Goal: Task Accomplishment & Management: Complete application form

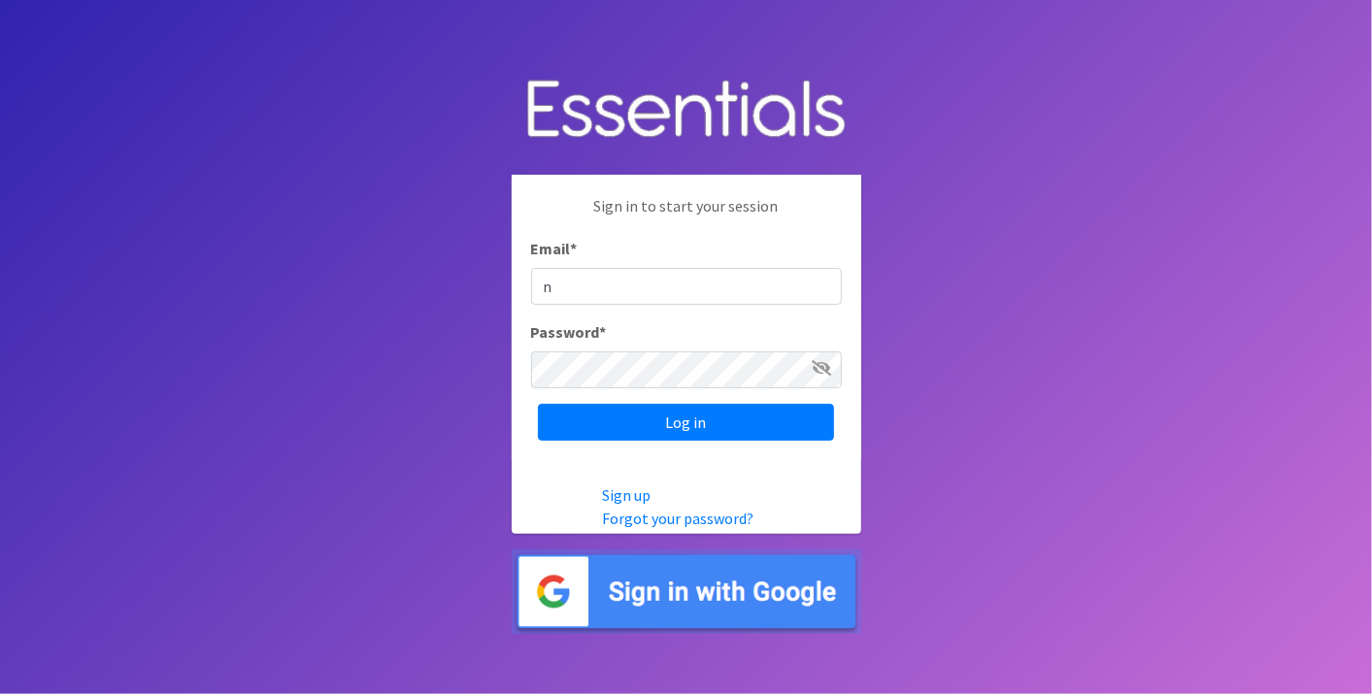
type input "nirdiaperdepot@franciscanalliance.org"
click at [538, 404] on input "Log in" at bounding box center [686, 422] width 296 height 37
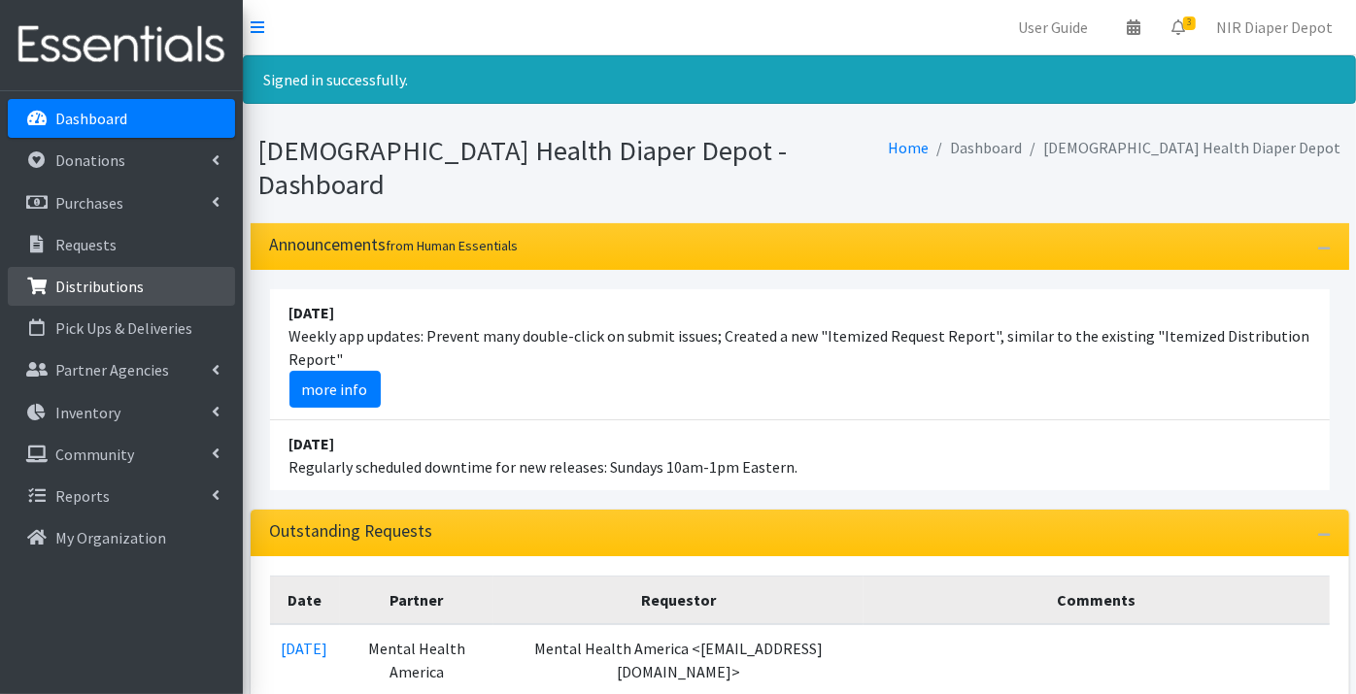
click at [135, 277] on p "Distributions" at bounding box center [99, 286] width 88 height 19
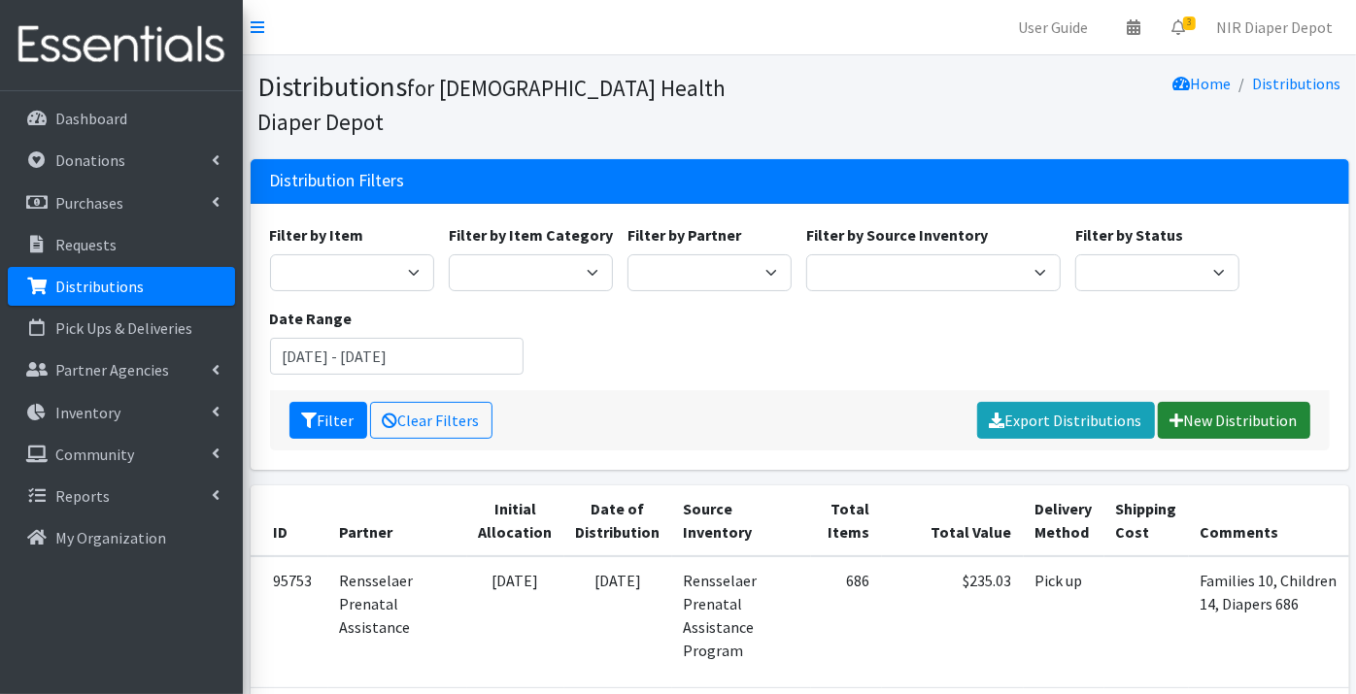
click at [1232, 402] on link "New Distribution" at bounding box center [1234, 420] width 152 height 37
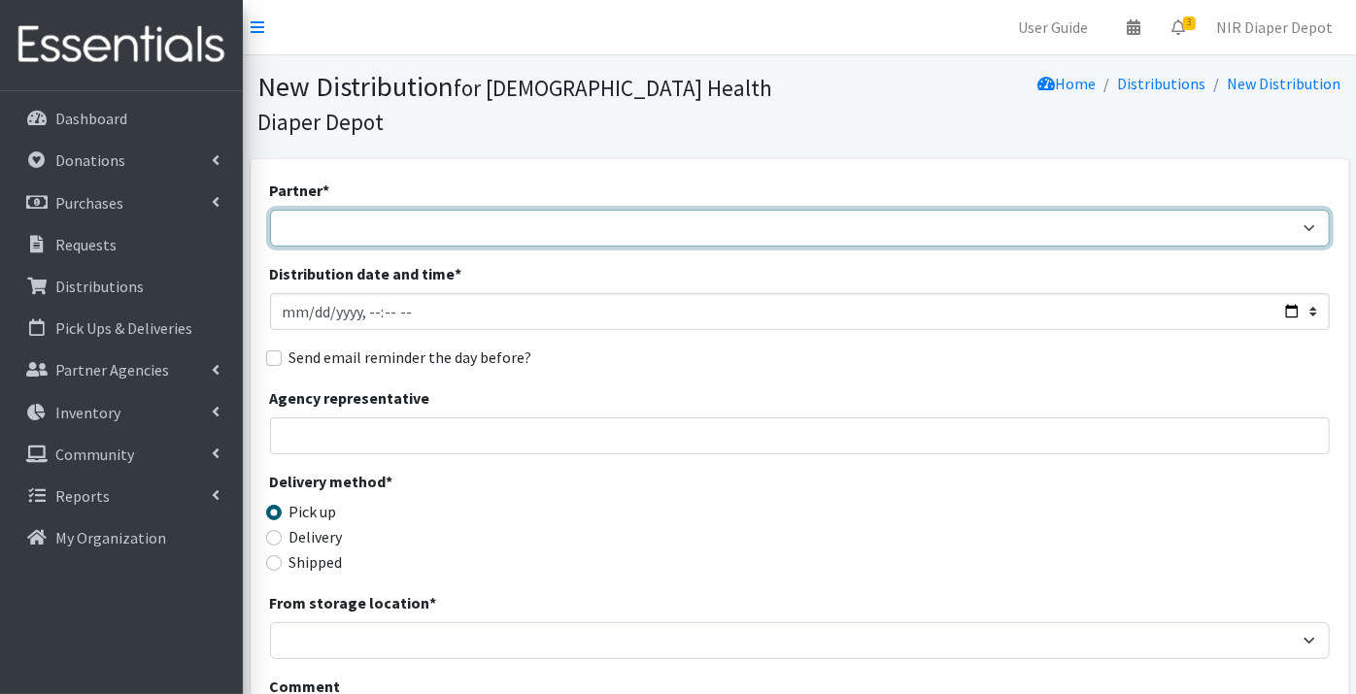
click at [311, 210] on select "ANEW Minitries Crown Point Prenatal Assistance Hammond Prenatal Assistance Prog…" at bounding box center [800, 228] width 1060 height 37
select select "2984"
click at [270, 210] on select "ANEW Minitries Crown Point Prenatal Assistance Hammond Prenatal Assistance Prog…" at bounding box center [800, 228] width 1060 height 37
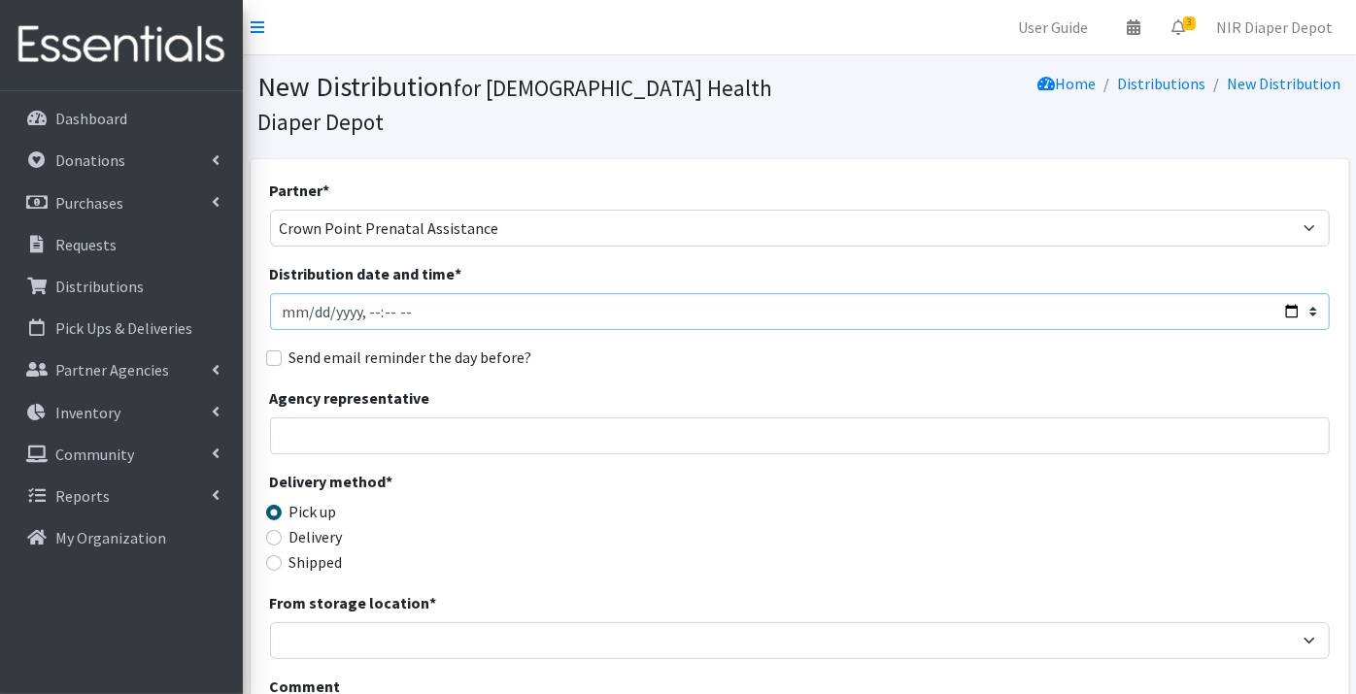
click at [305, 293] on input "Distribution date and time *" at bounding box center [800, 311] width 1060 height 37
type input "2025-08-01T23:59"
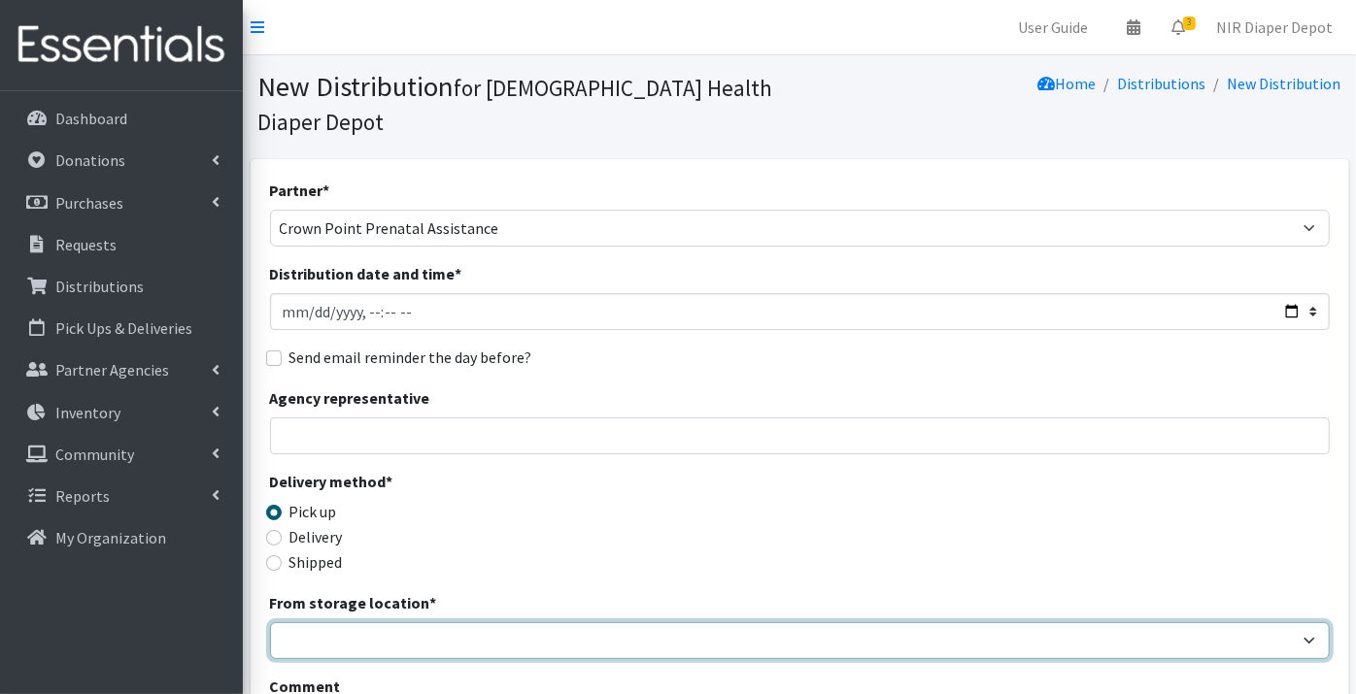
click at [348, 623] on select "Crown Point Bulk Storage Crown Point Prenatal Assistance Program Grant Car Seat…" at bounding box center [800, 641] width 1060 height 37
select select "306"
click at [270, 623] on select "Crown Point Bulk Storage Crown Point Prenatal Assistance Program Grant Car Seat…" at bounding box center [800, 641] width 1060 height 37
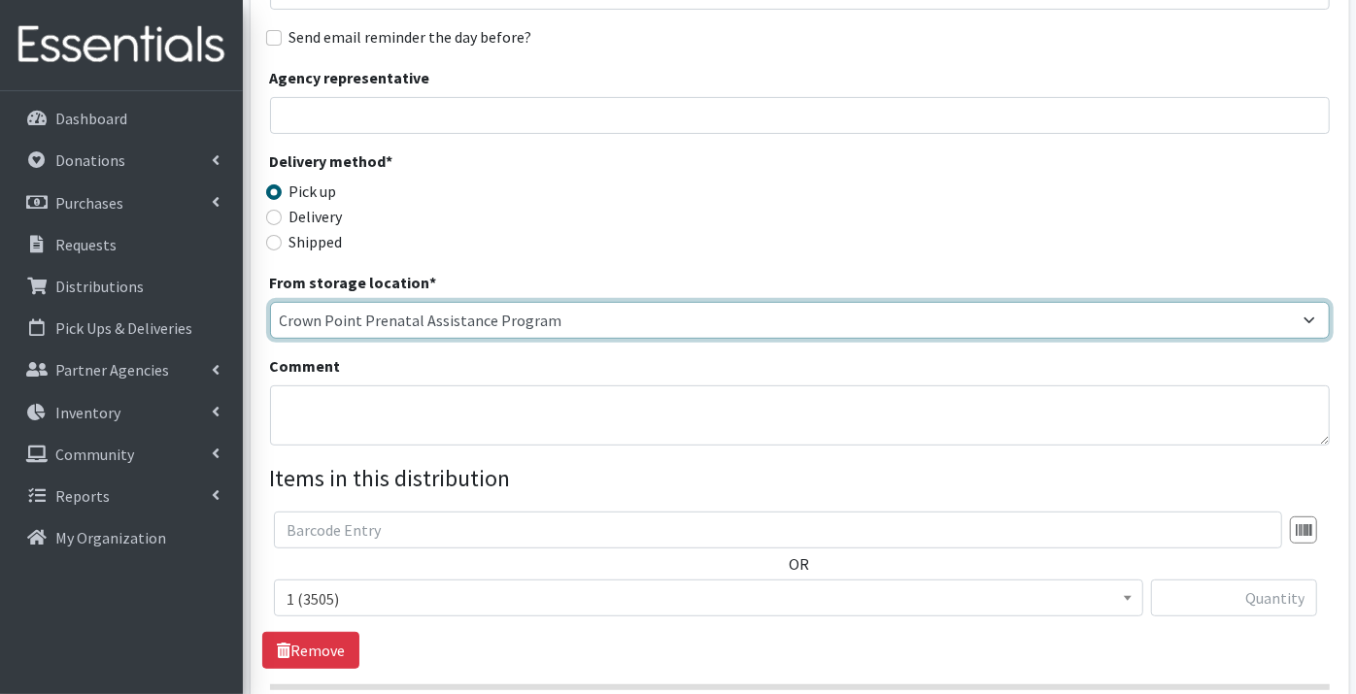
scroll to position [323, 0]
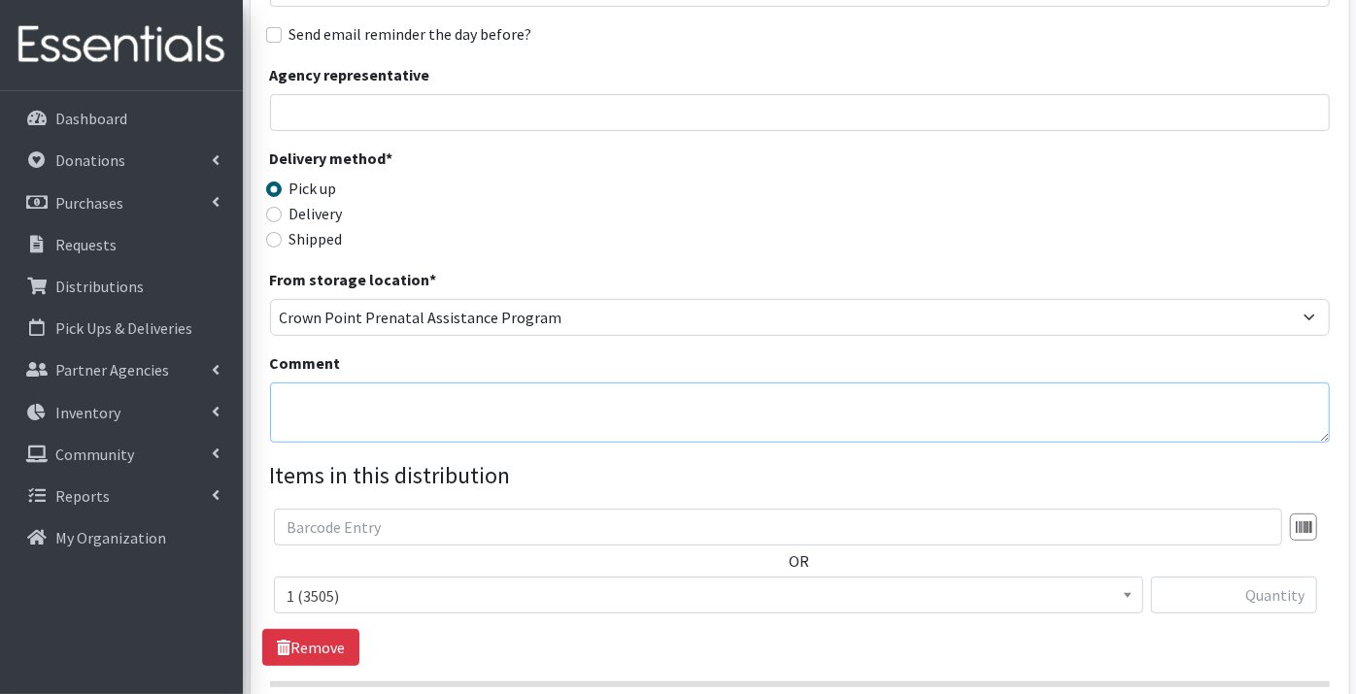
click at [318, 383] on textarea "Comment" at bounding box center [800, 413] width 1060 height 60
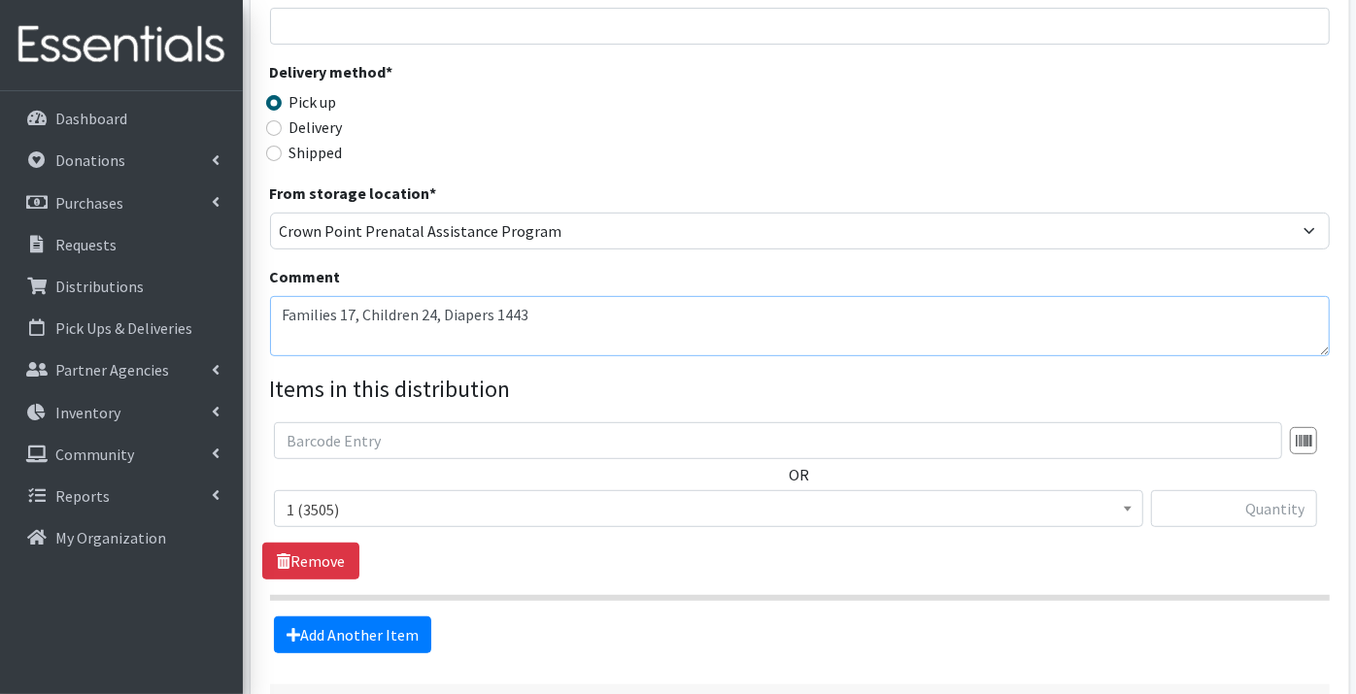
scroll to position [431, 0]
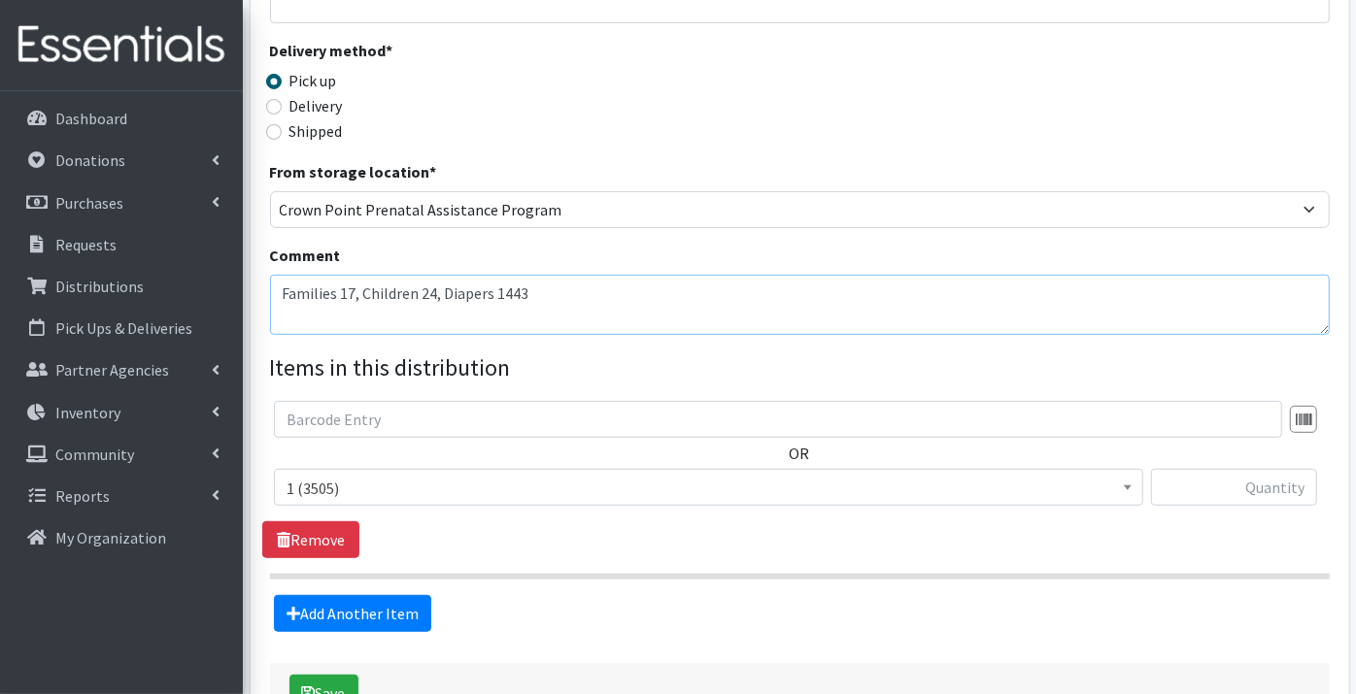
type textarea "Families 17, Children 24, Diapers 1443"
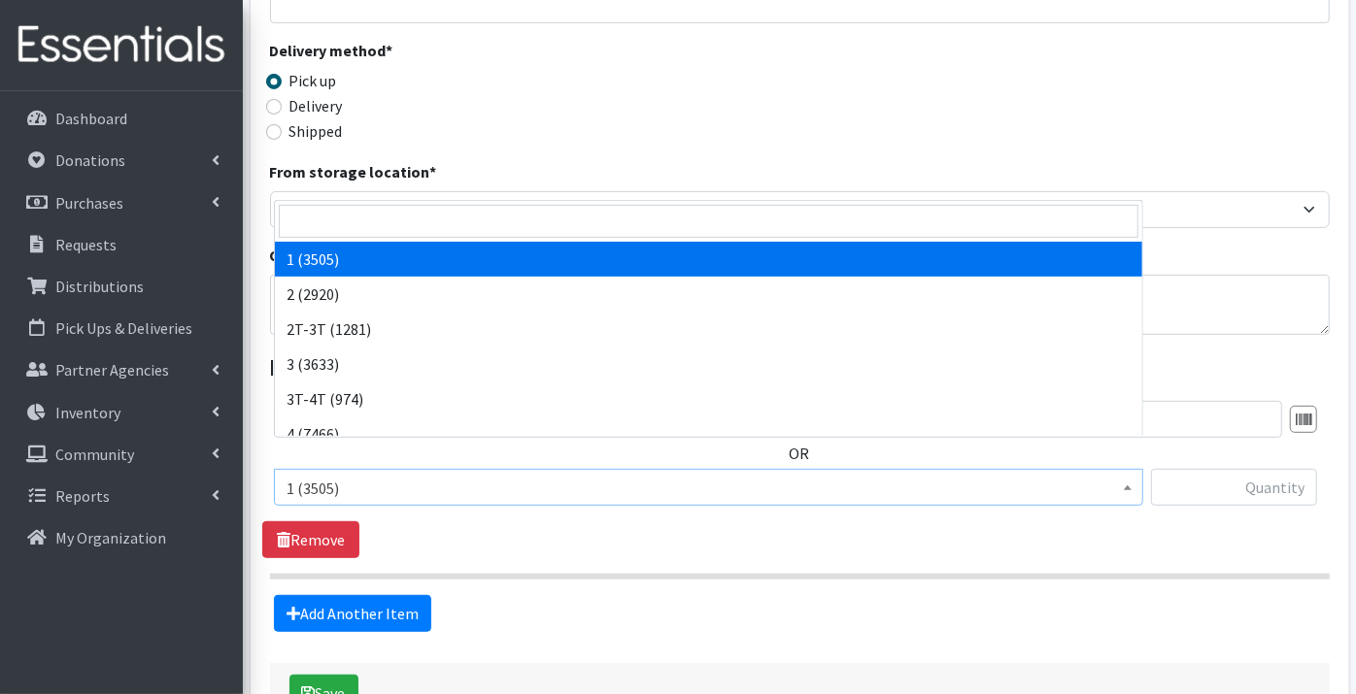
click at [344, 475] on span "1 (3505)" at bounding box center [709, 488] width 844 height 27
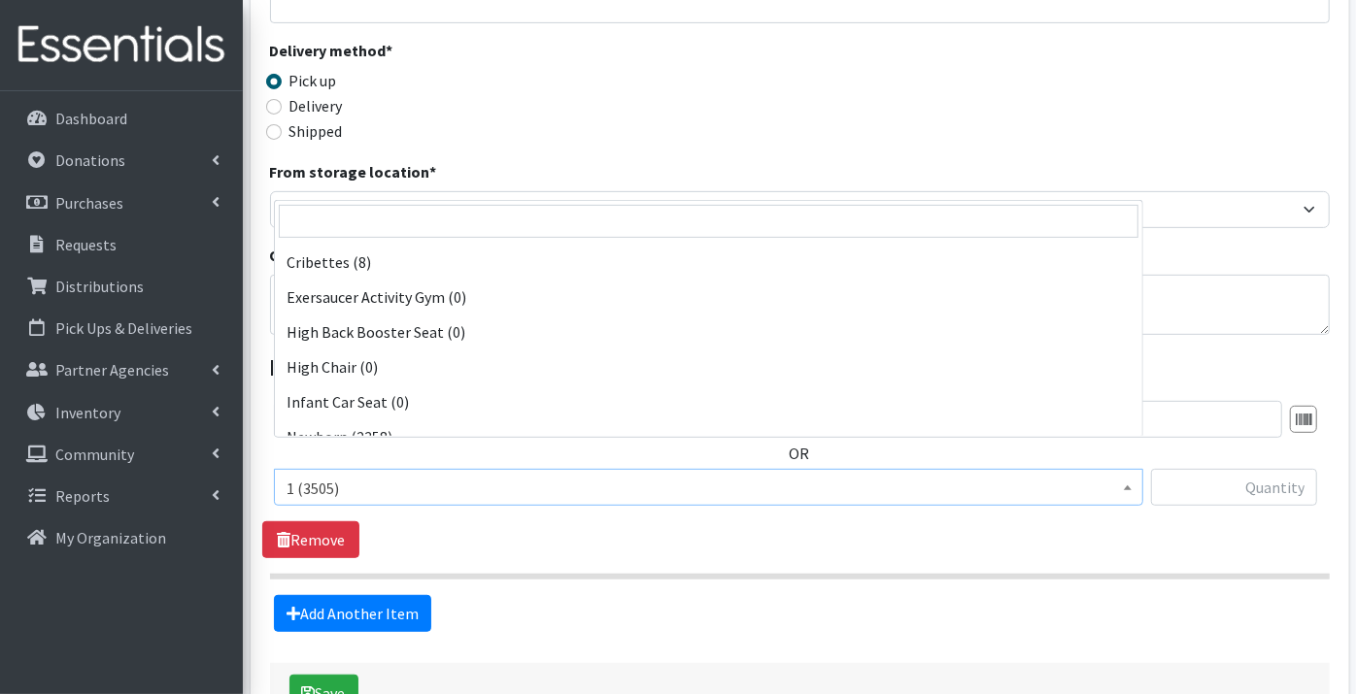
scroll to position [609, 0]
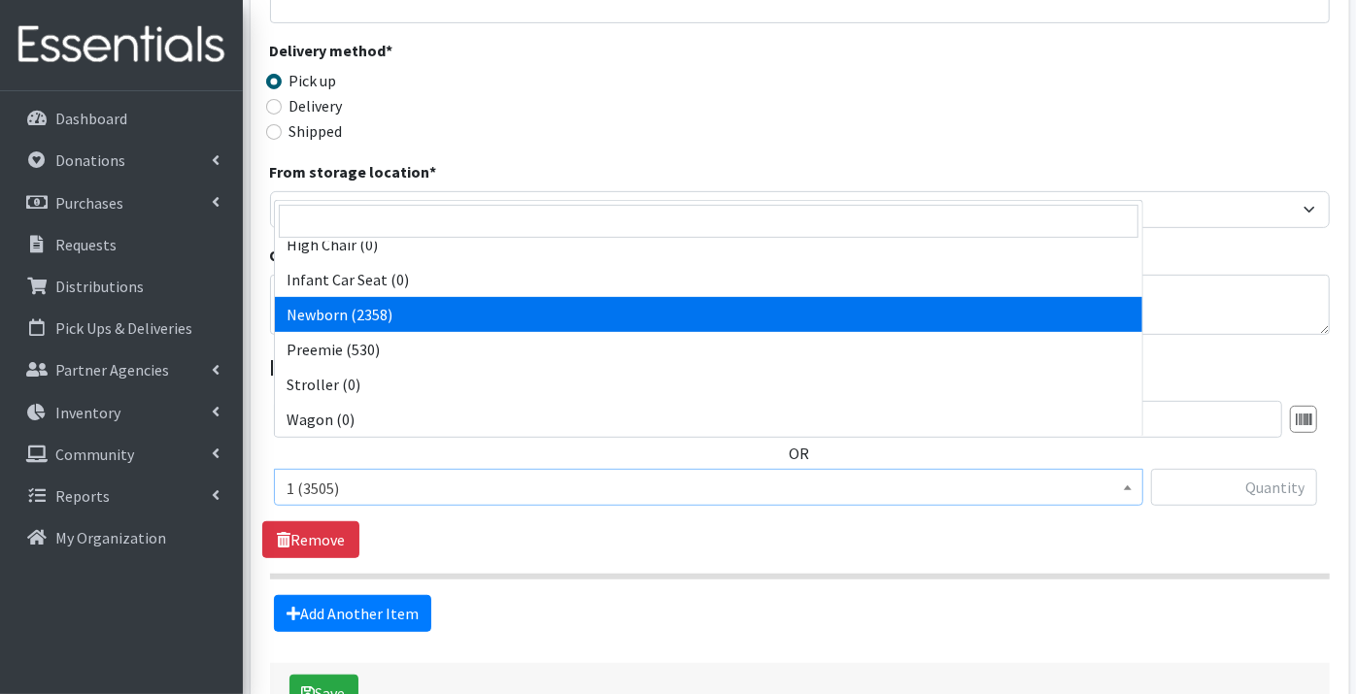
select select "9184"
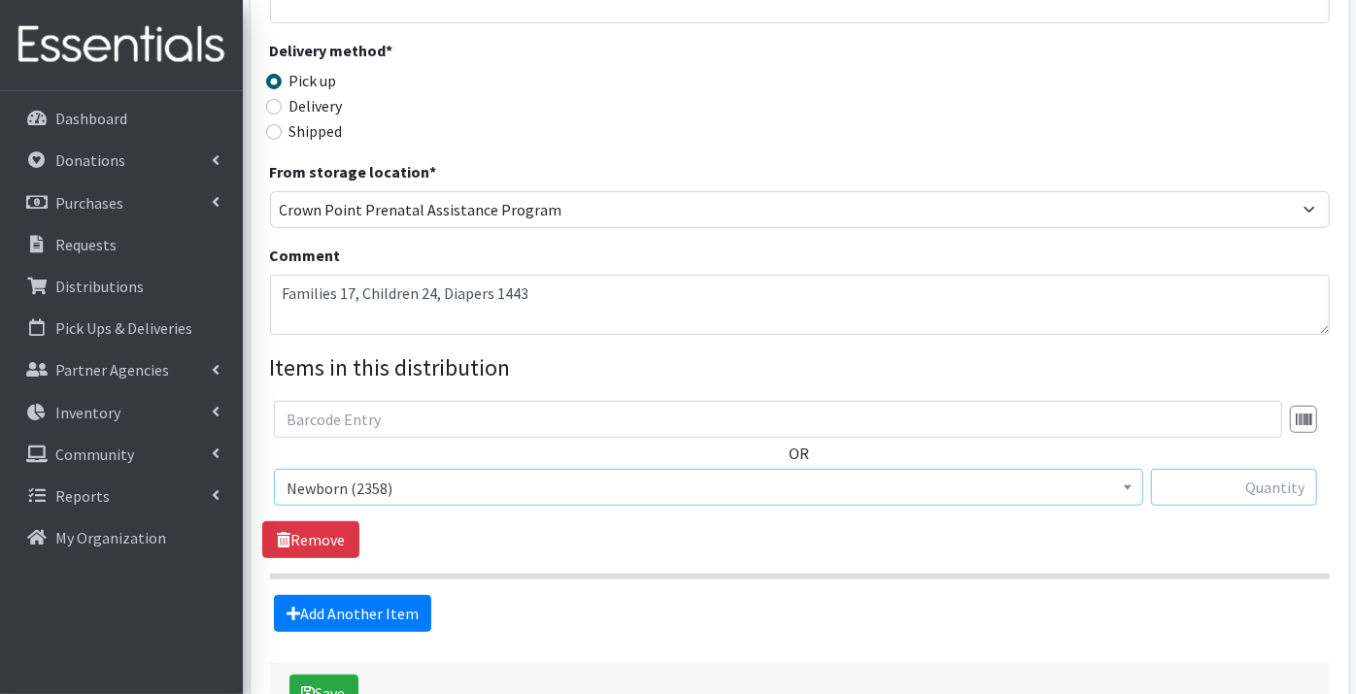
click at [1215, 469] on input "text" at bounding box center [1234, 487] width 166 height 37
type input "173"
click at [341, 595] on link "Add Another Item" at bounding box center [352, 613] width 157 height 37
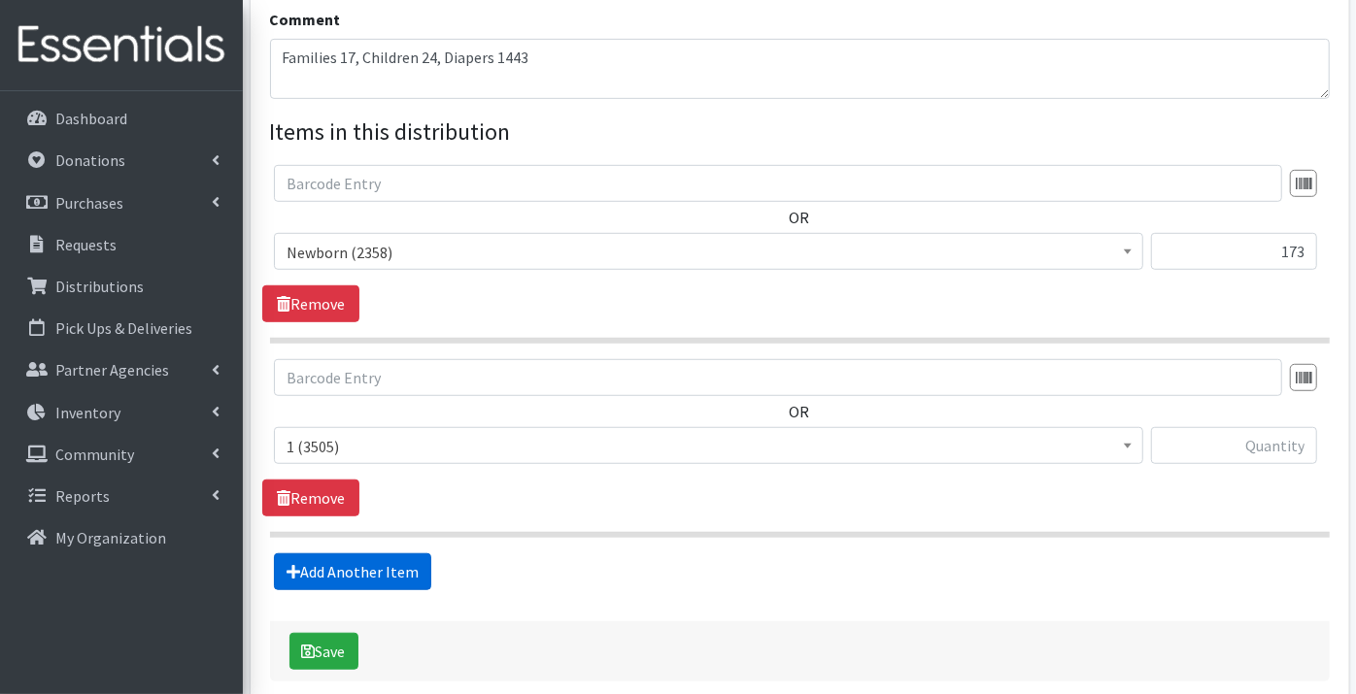
scroll to position [725, 0]
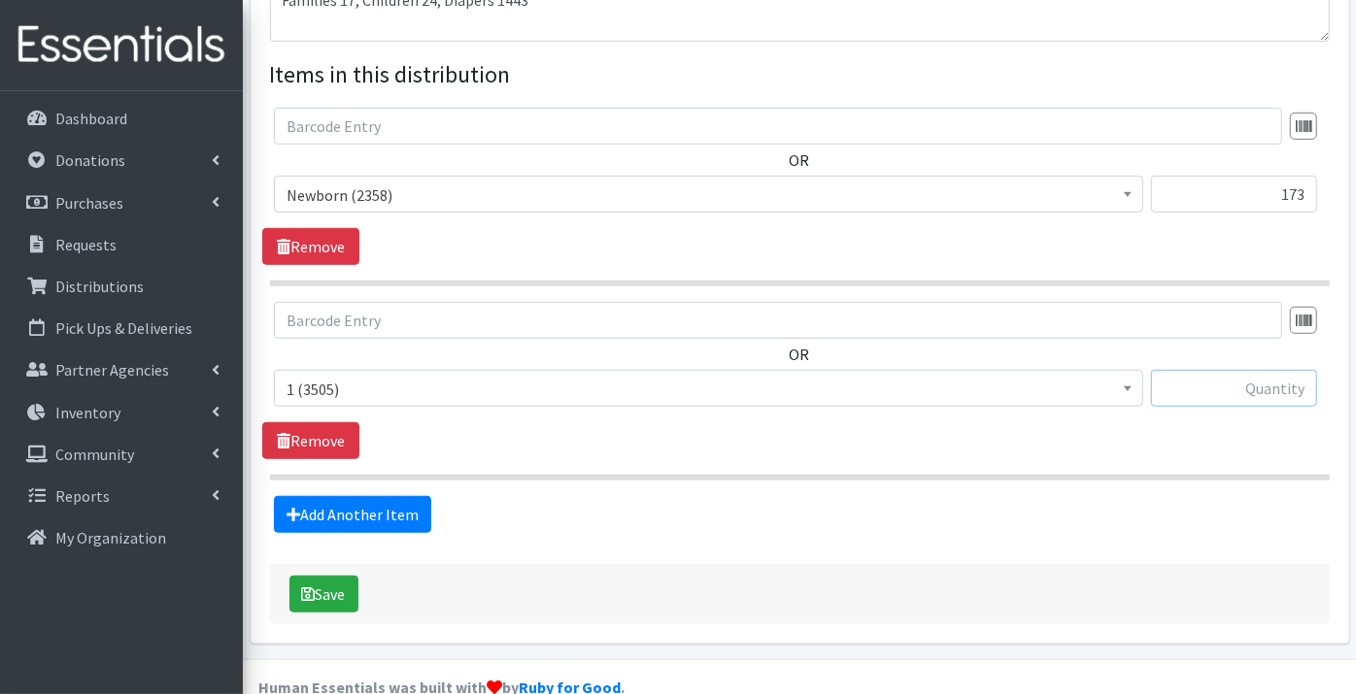
click at [1241, 370] on input "text" at bounding box center [1234, 388] width 166 height 37
type input "224"
click at [376, 496] on link "Add Another Item" at bounding box center [352, 514] width 157 height 37
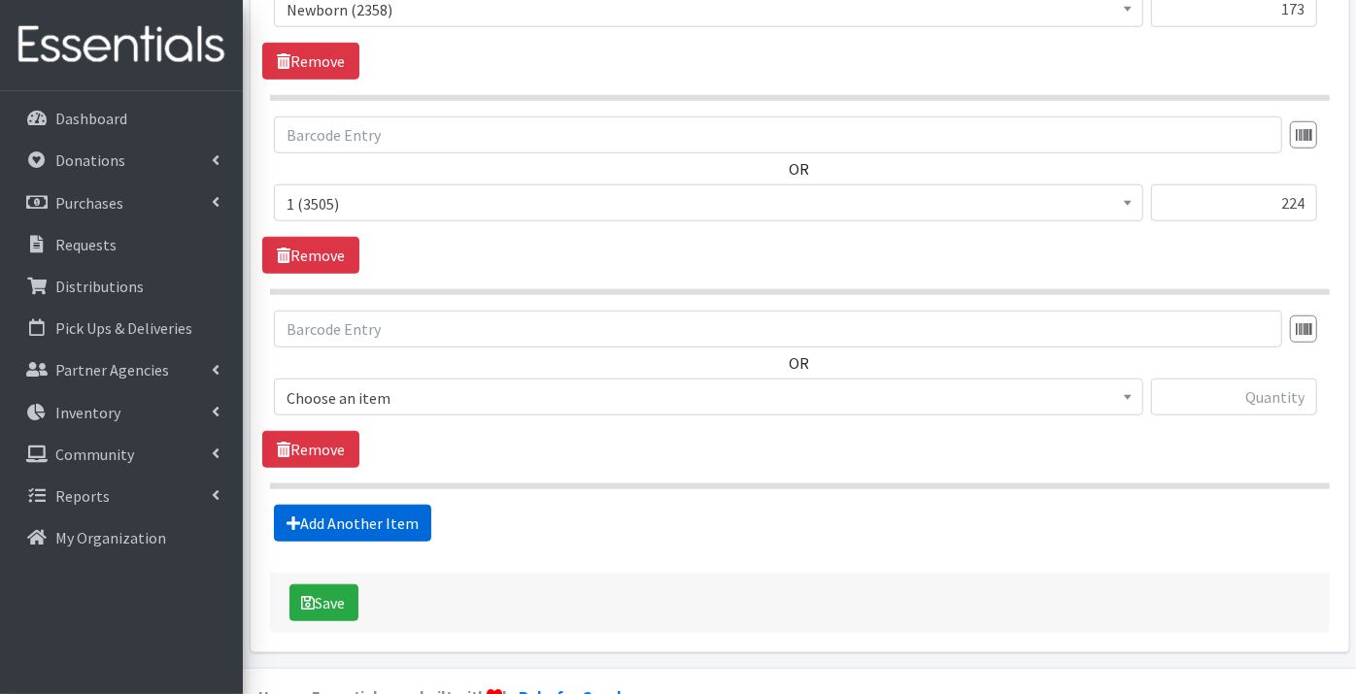
scroll to position [918, 0]
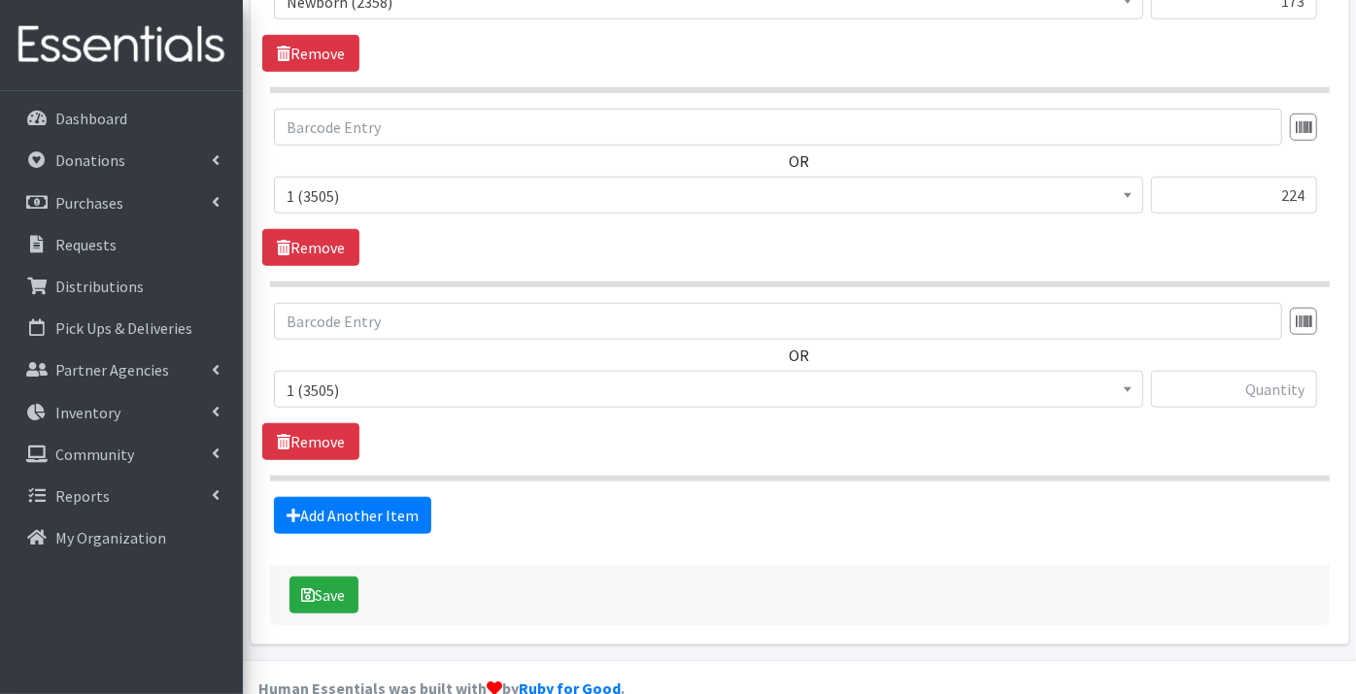
click at [341, 377] on span "1 (3505)" at bounding box center [709, 390] width 844 height 27
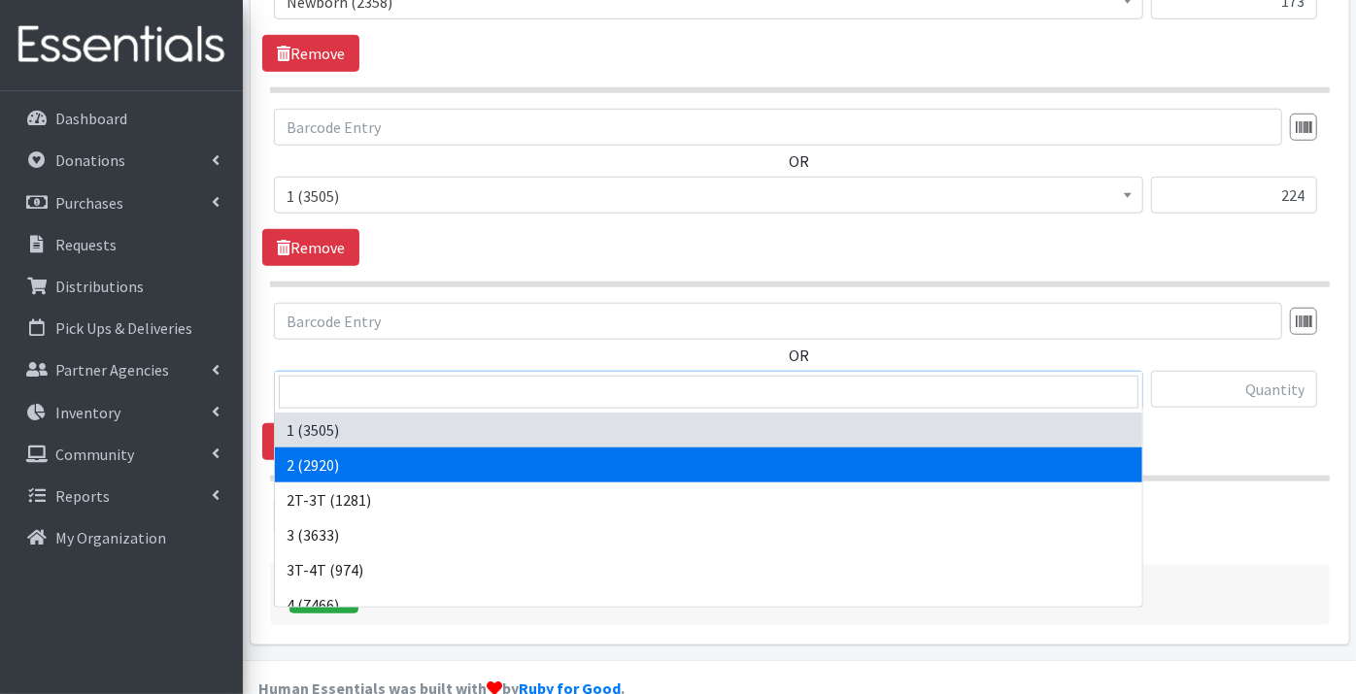
select select "9186"
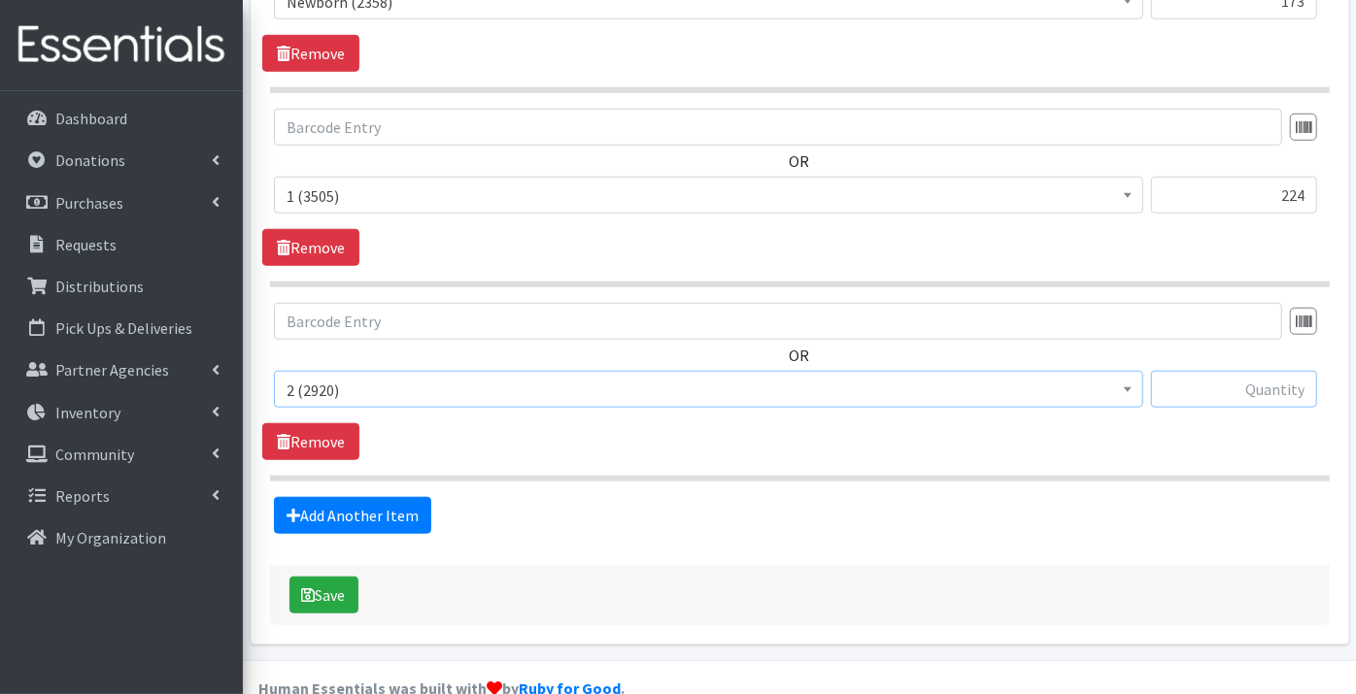
click at [1265, 371] on input "text" at bounding box center [1234, 389] width 166 height 37
type input "158"
click at [363, 497] on link "Add Another Item" at bounding box center [352, 515] width 157 height 37
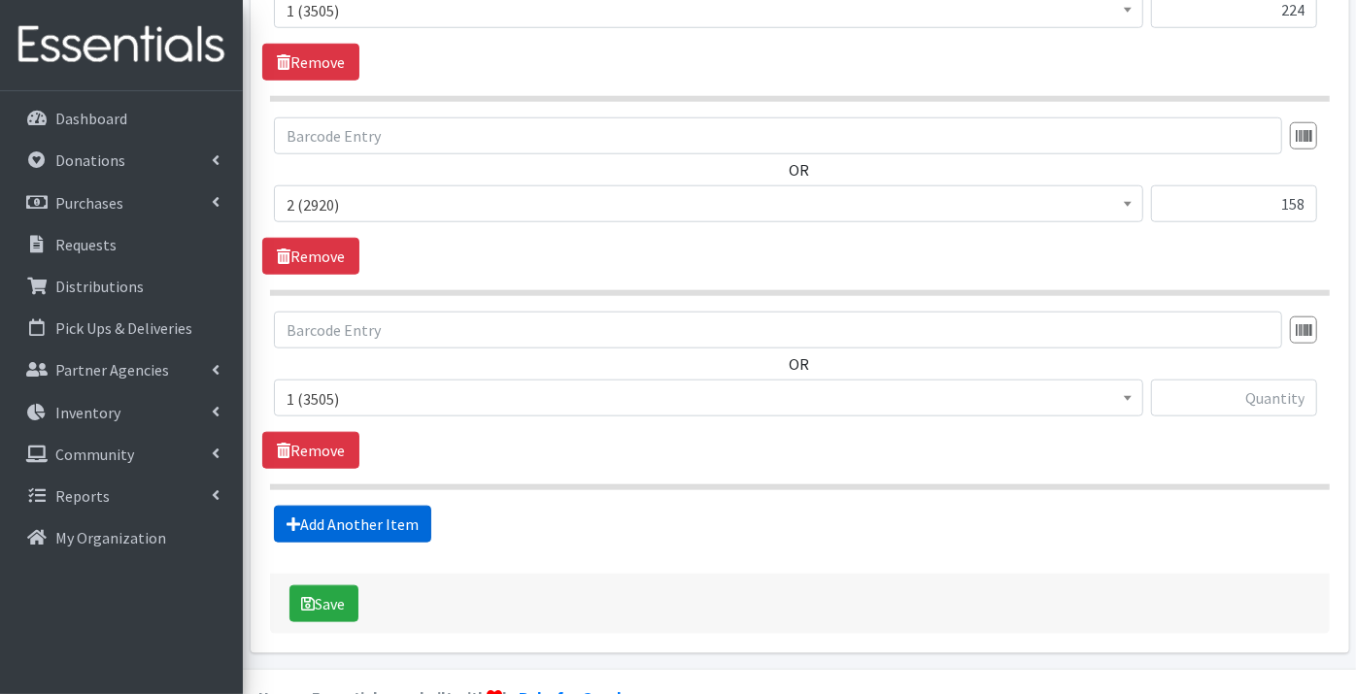
scroll to position [1111, 0]
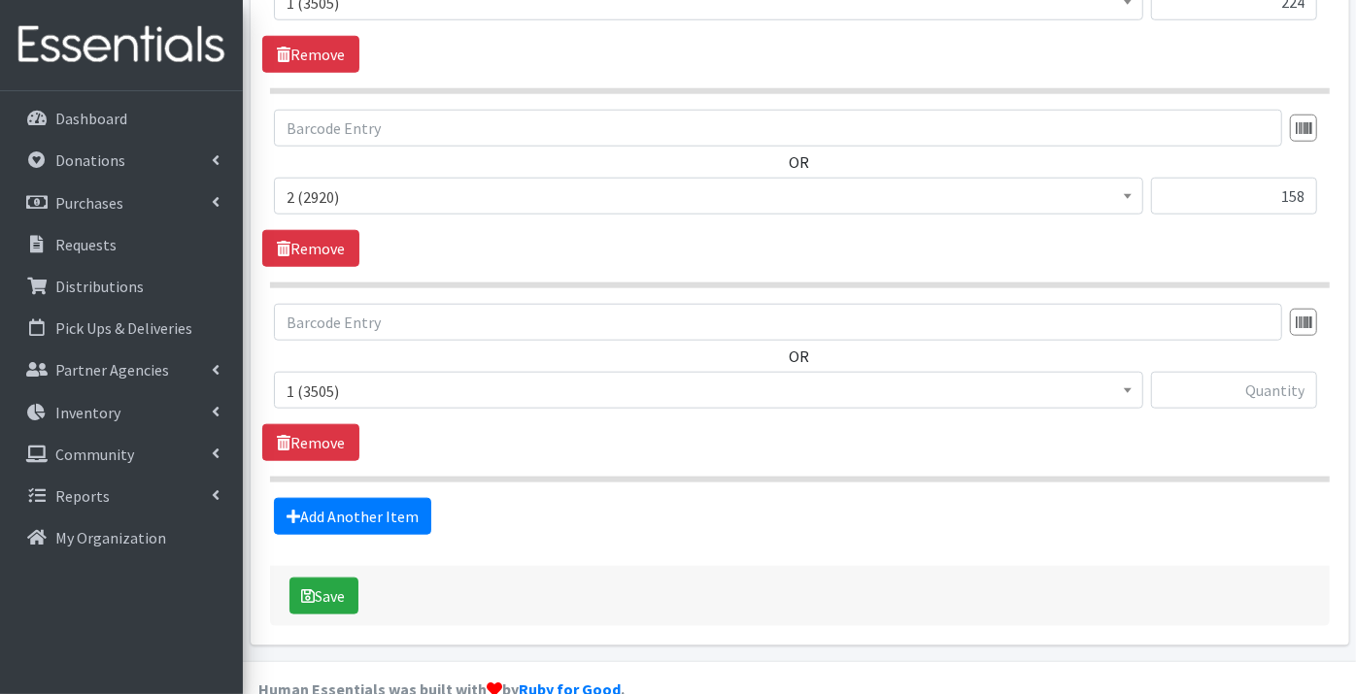
click at [307, 378] on span "1 (3505)" at bounding box center [709, 391] width 844 height 27
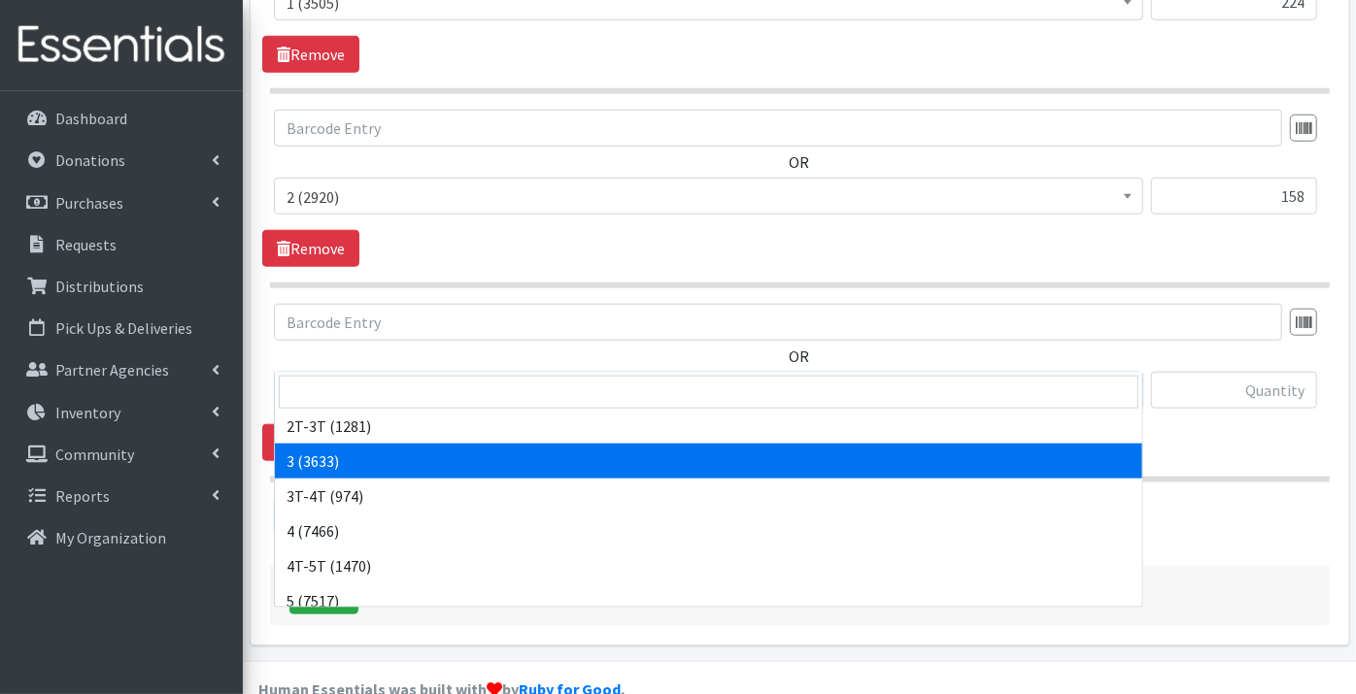
scroll to position [108, 0]
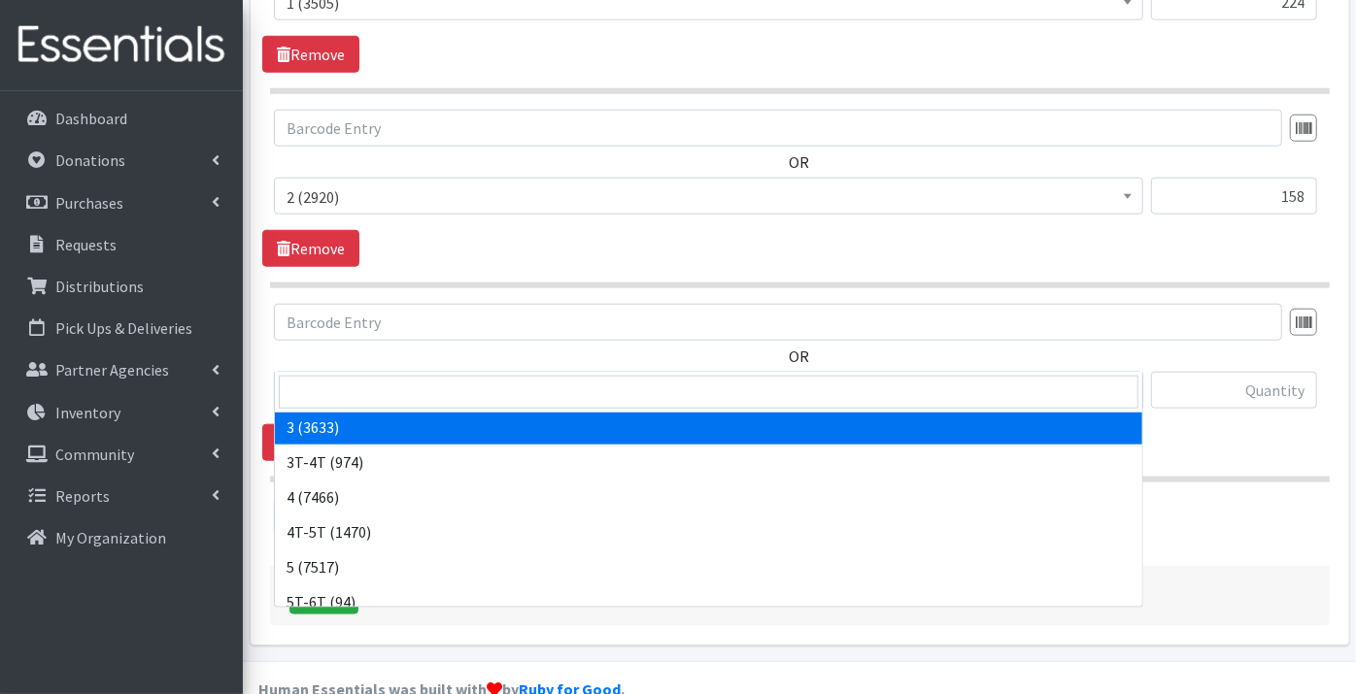
select select "9187"
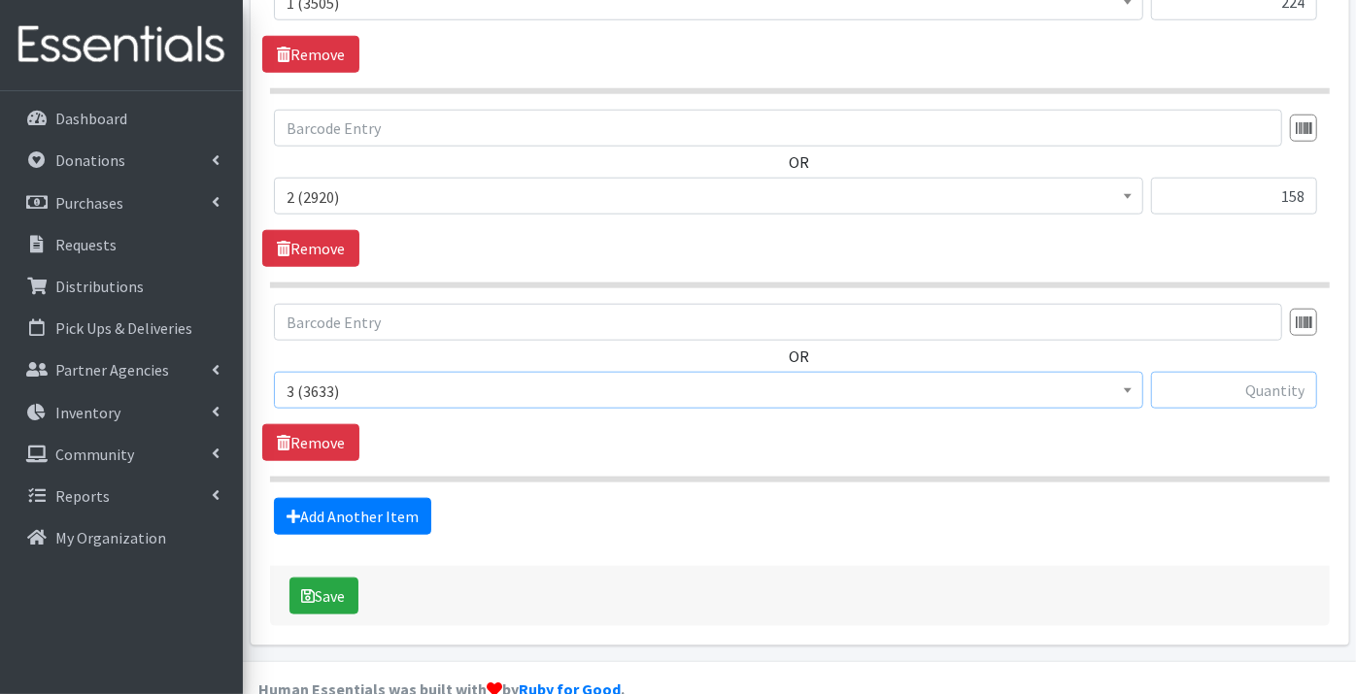
click at [1206, 372] on input "text" at bounding box center [1234, 390] width 166 height 37
type input "292"
click at [358, 498] on link "Add Another Item" at bounding box center [352, 516] width 157 height 37
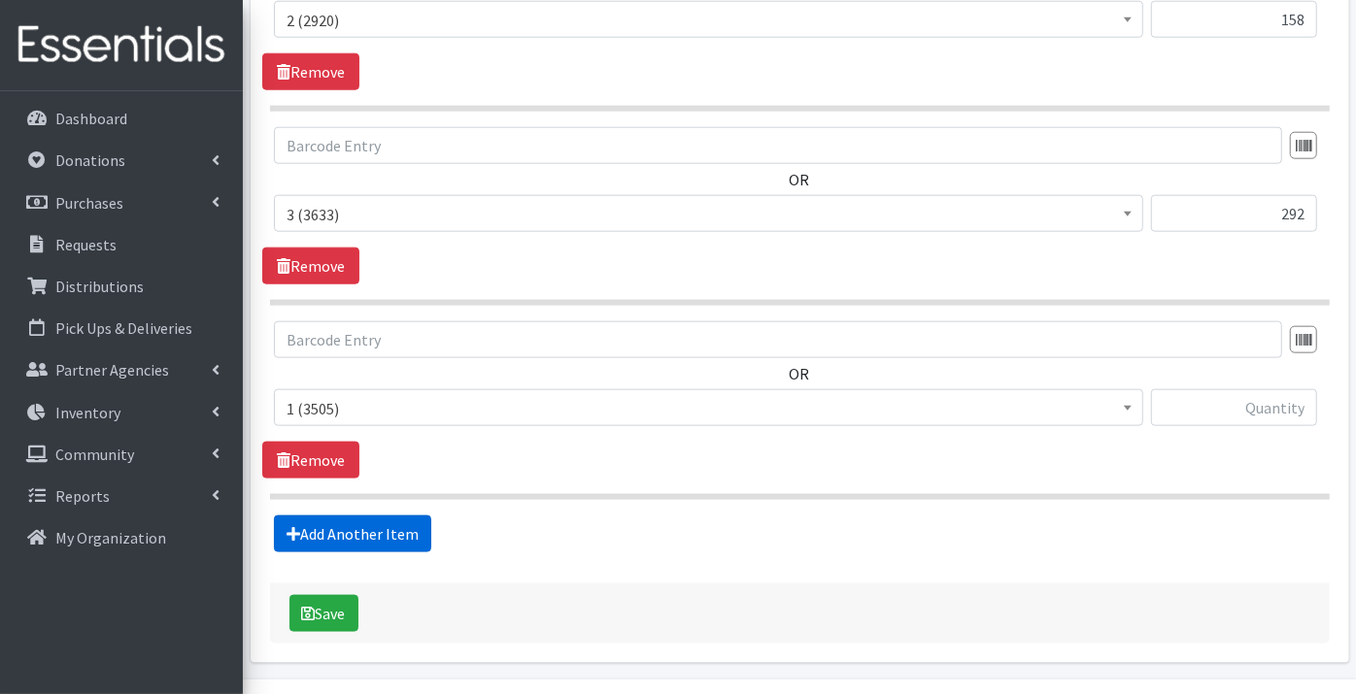
scroll to position [1304, 0]
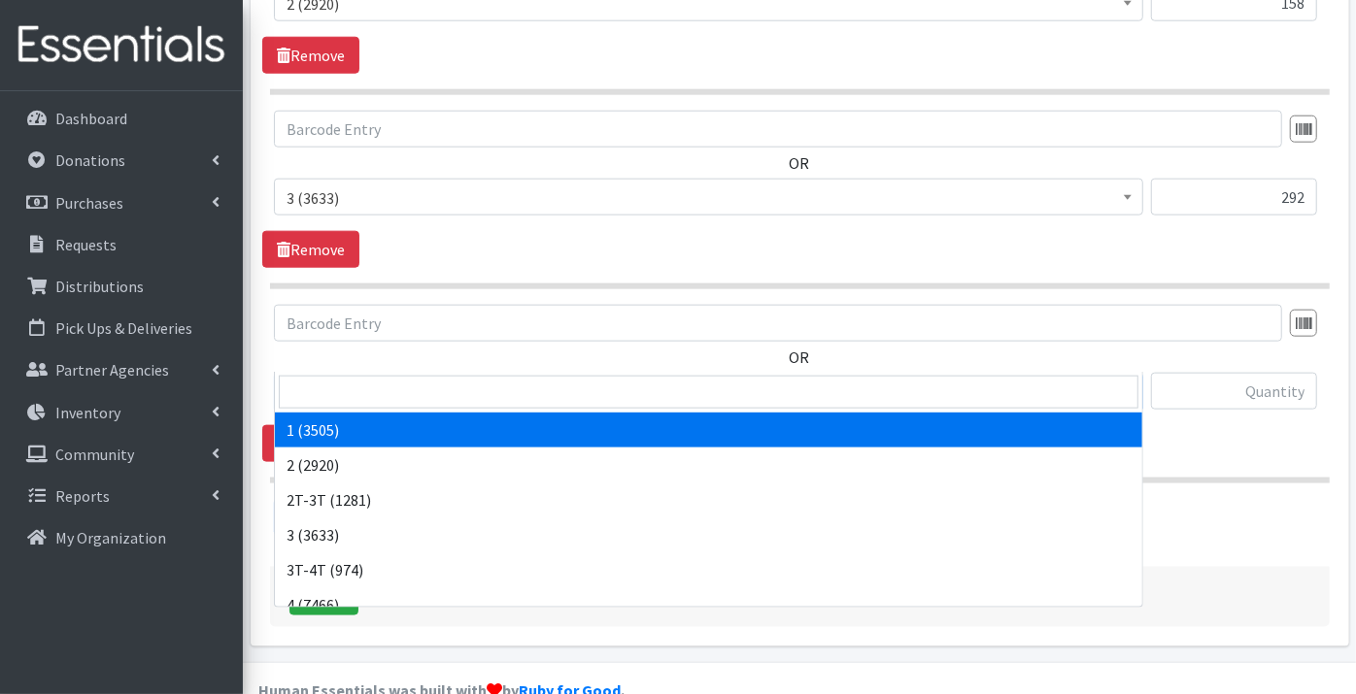
click at [335, 379] on span "1 (3505)" at bounding box center [709, 392] width 844 height 27
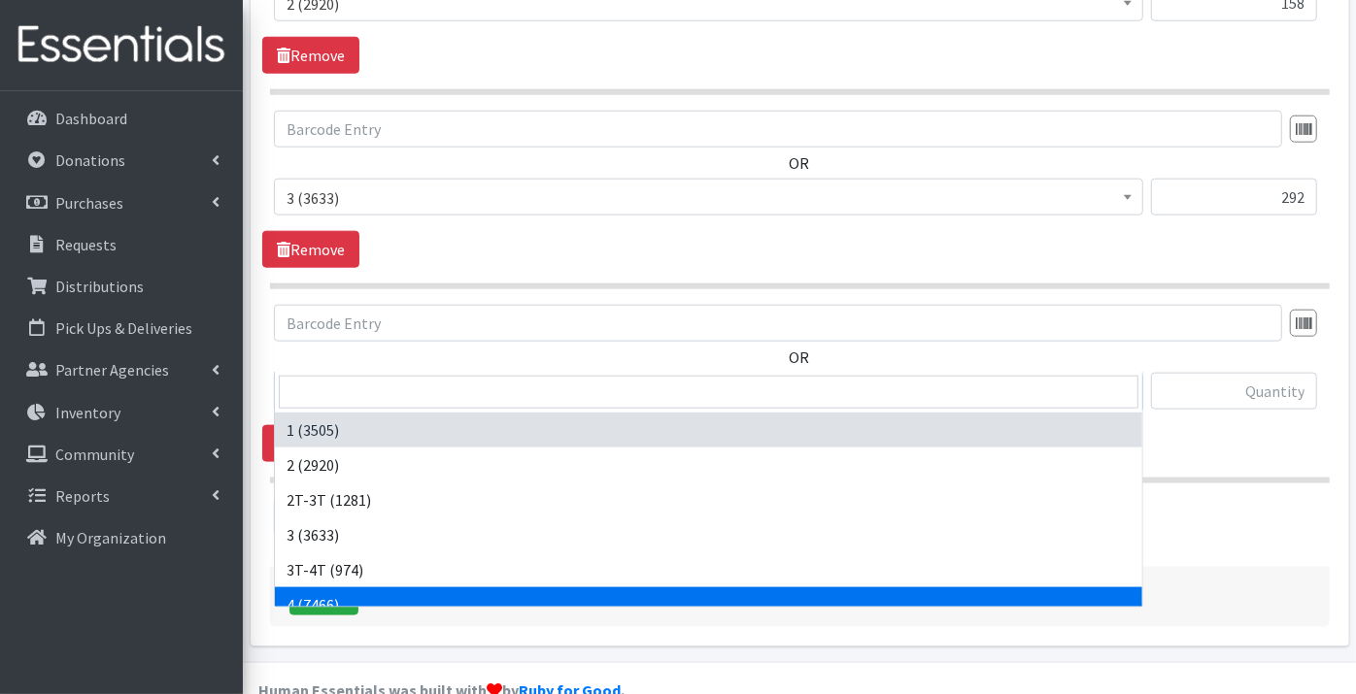
select select "9188"
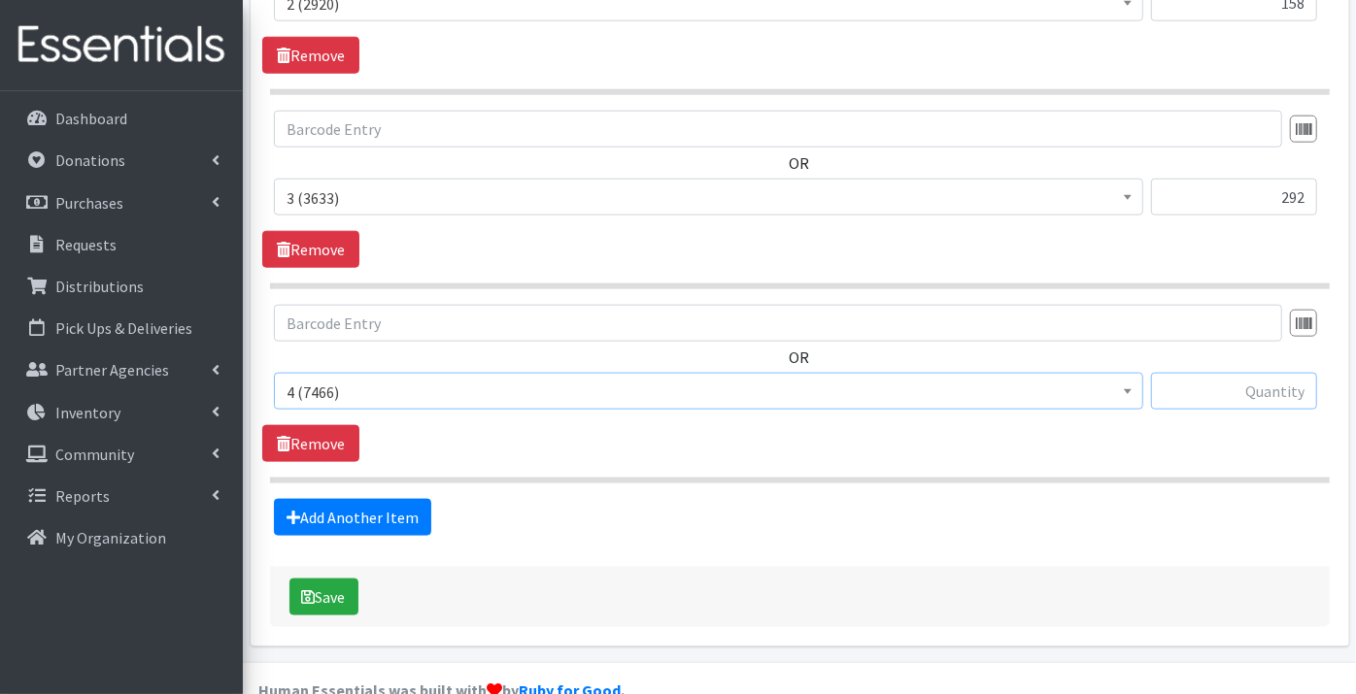
click at [1226, 373] on input "text" at bounding box center [1234, 391] width 166 height 37
type input "174"
click at [383, 499] on link "Add Another Item" at bounding box center [352, 517] width 157 height 37
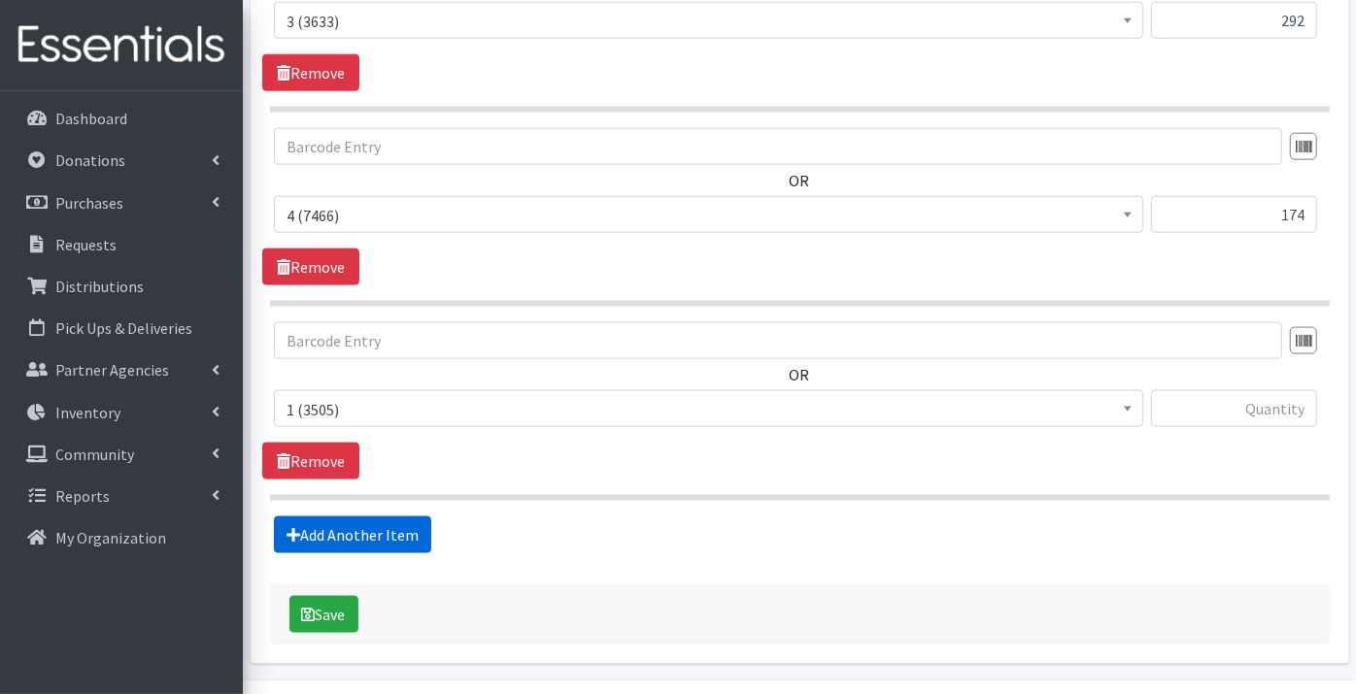
scroll to position [1498, 0]
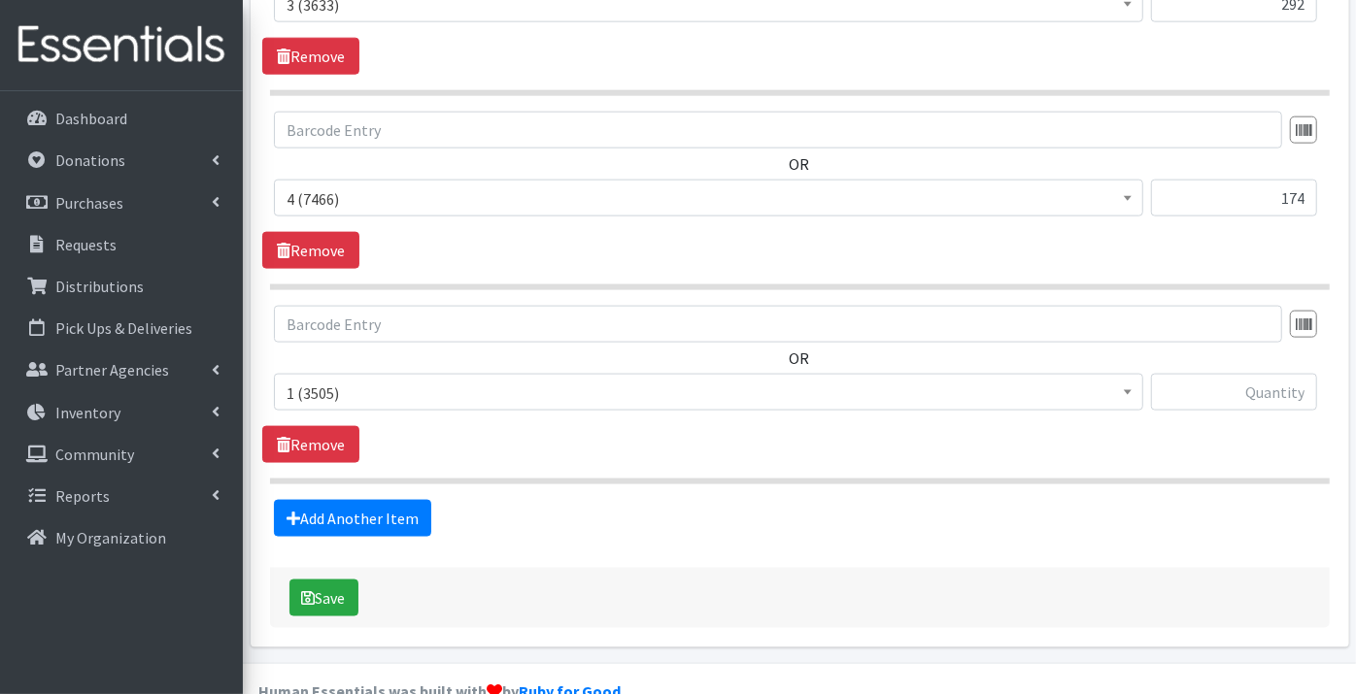
click at [353, 380] on span "1 (3505)" at bounding box center [709, 393] width 844 height 27
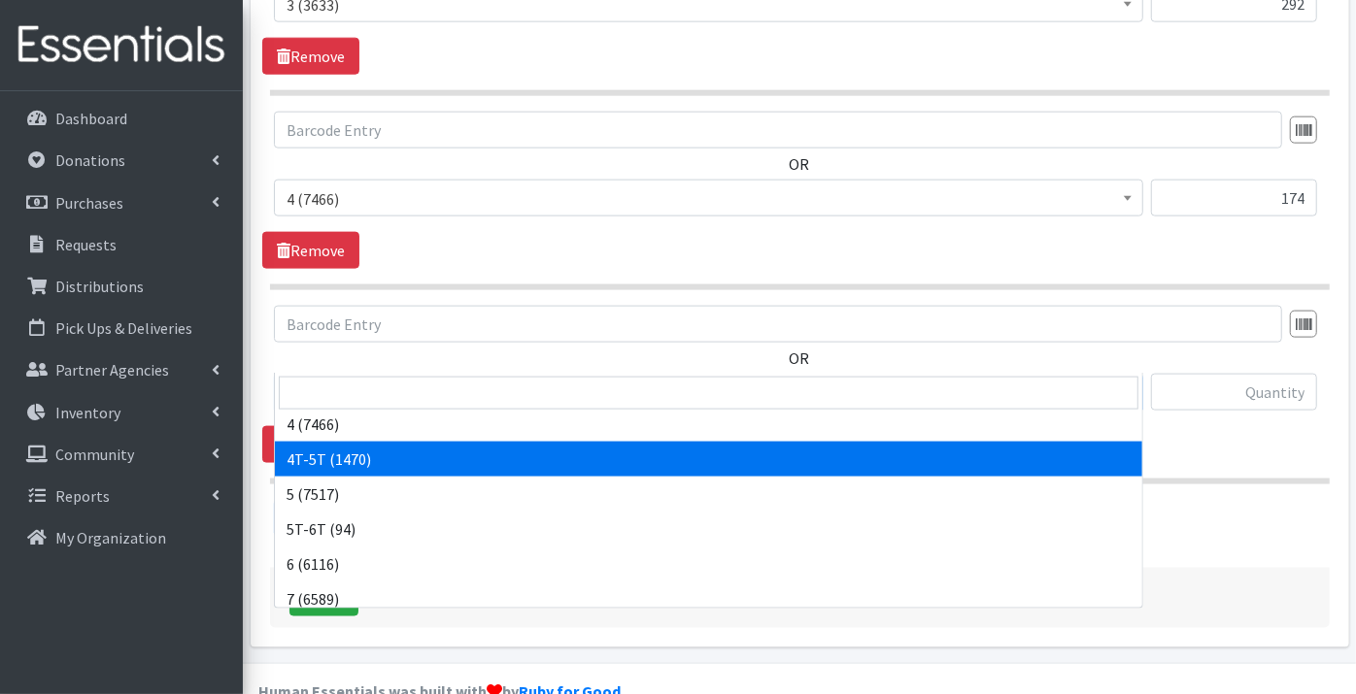
scroll to position [216, 0]
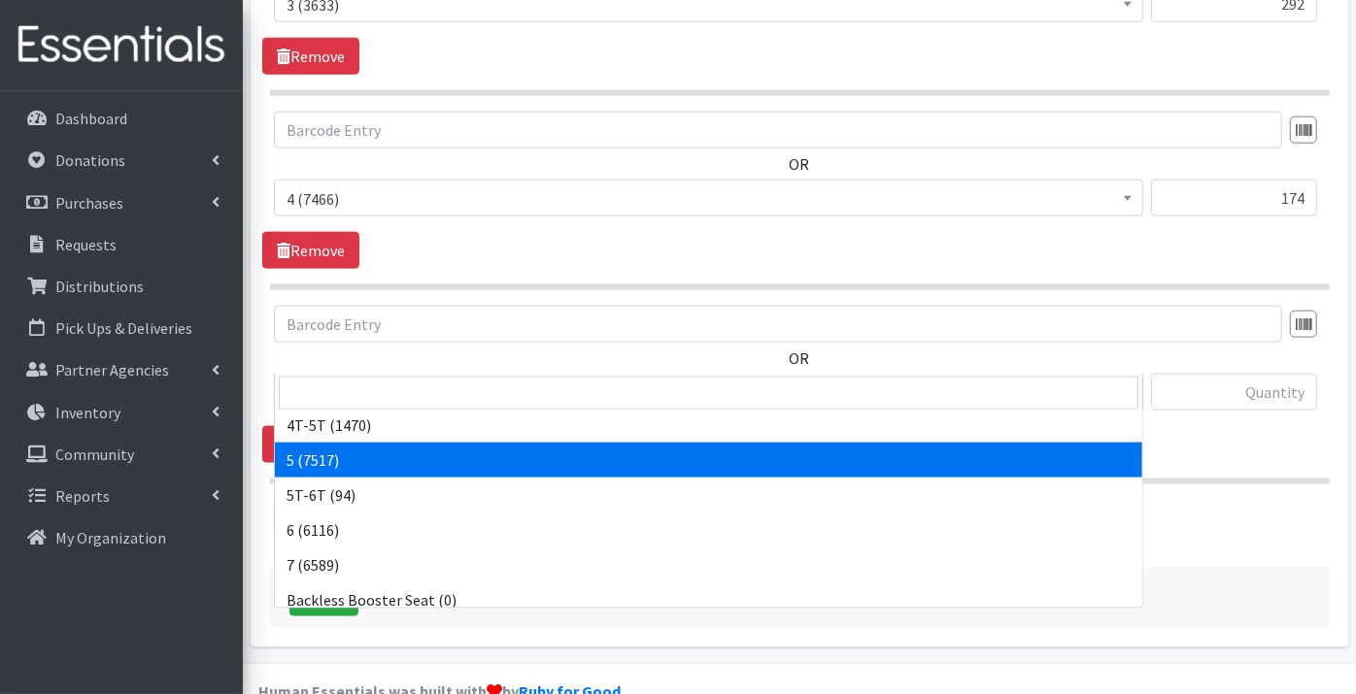
select select "9189"
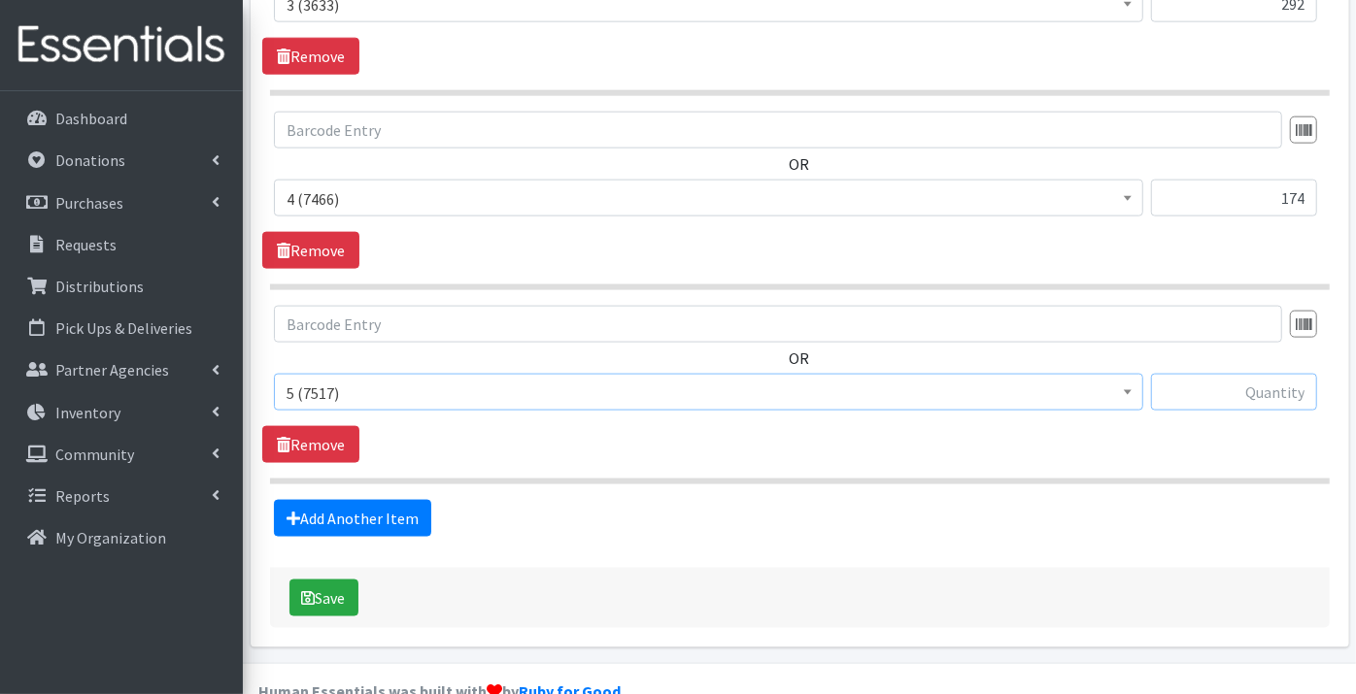
click at [1212, 374] on input "text" at bounding box center [1234, 392] width 166 height 37
type input "300"
click at [349, 500] on link "Add Another Item" at bounding box center [352, 518] width 157 height 37
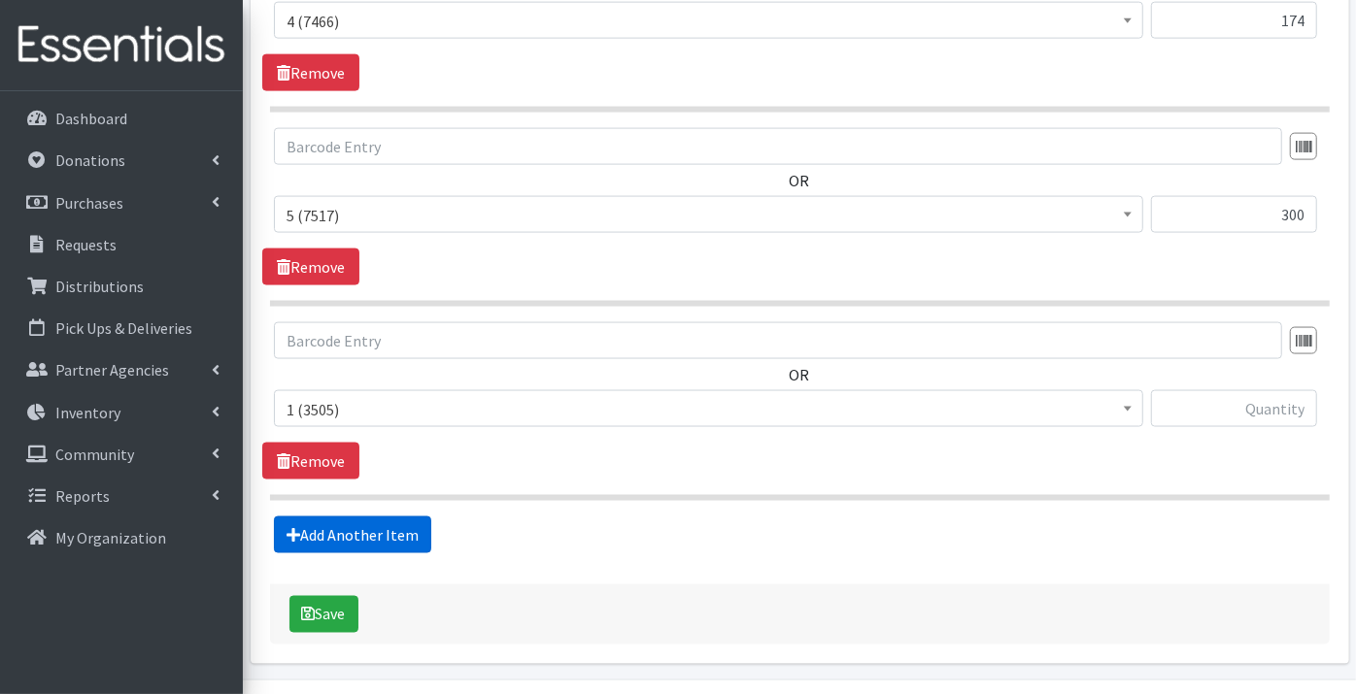
scroll to position [1692, 0]
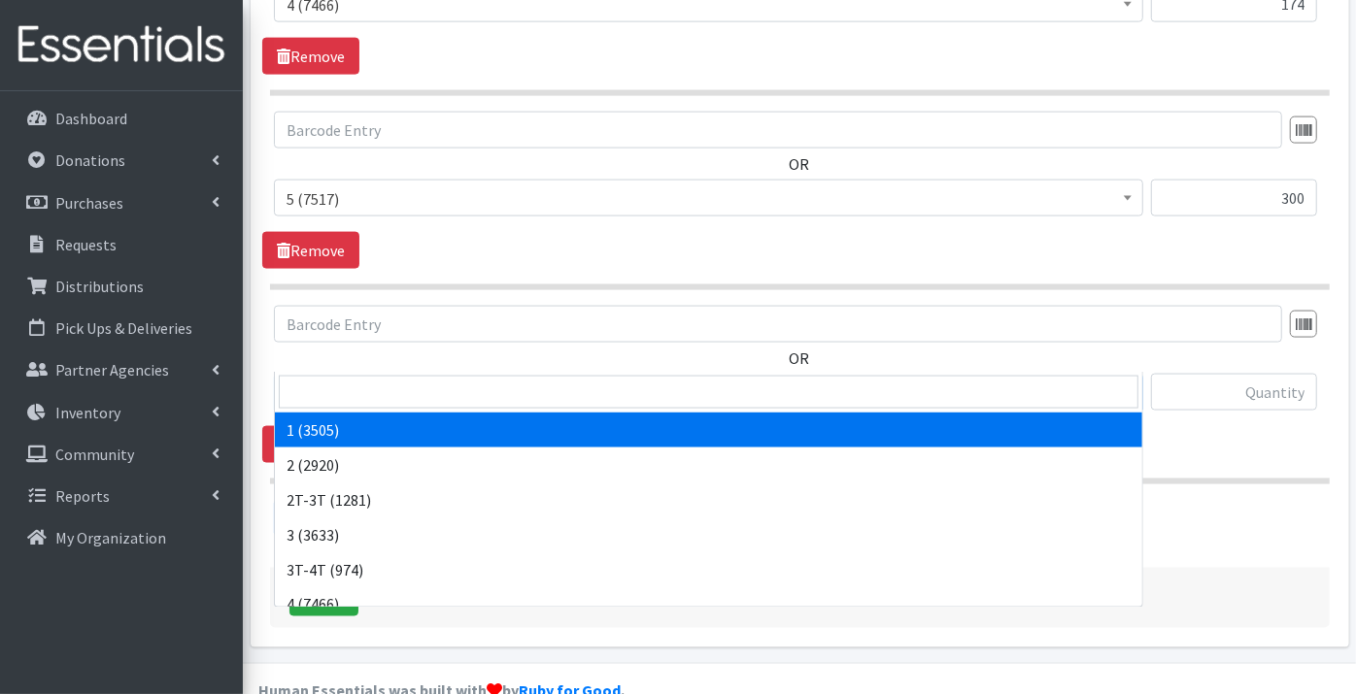
click at [324, 380] on span "1 (3505)" at bounding box center [709, 393] width 844 height 27
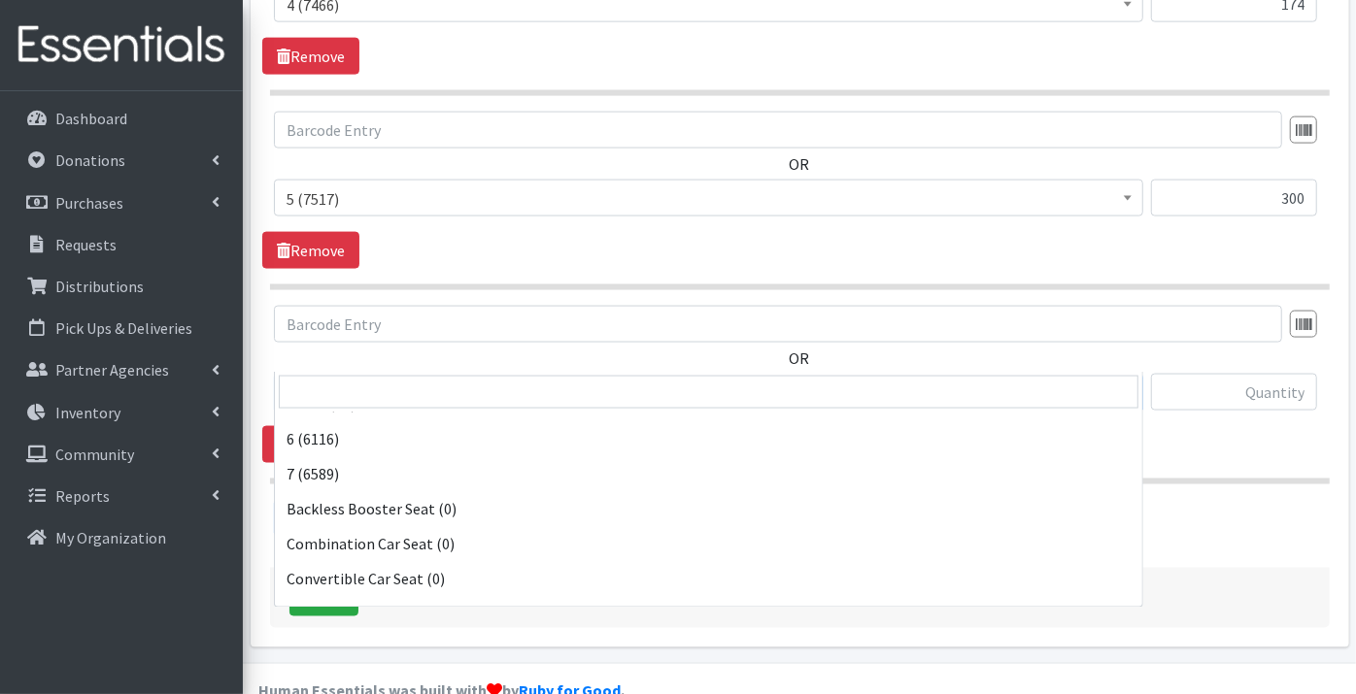
scroll to position [323, 0]
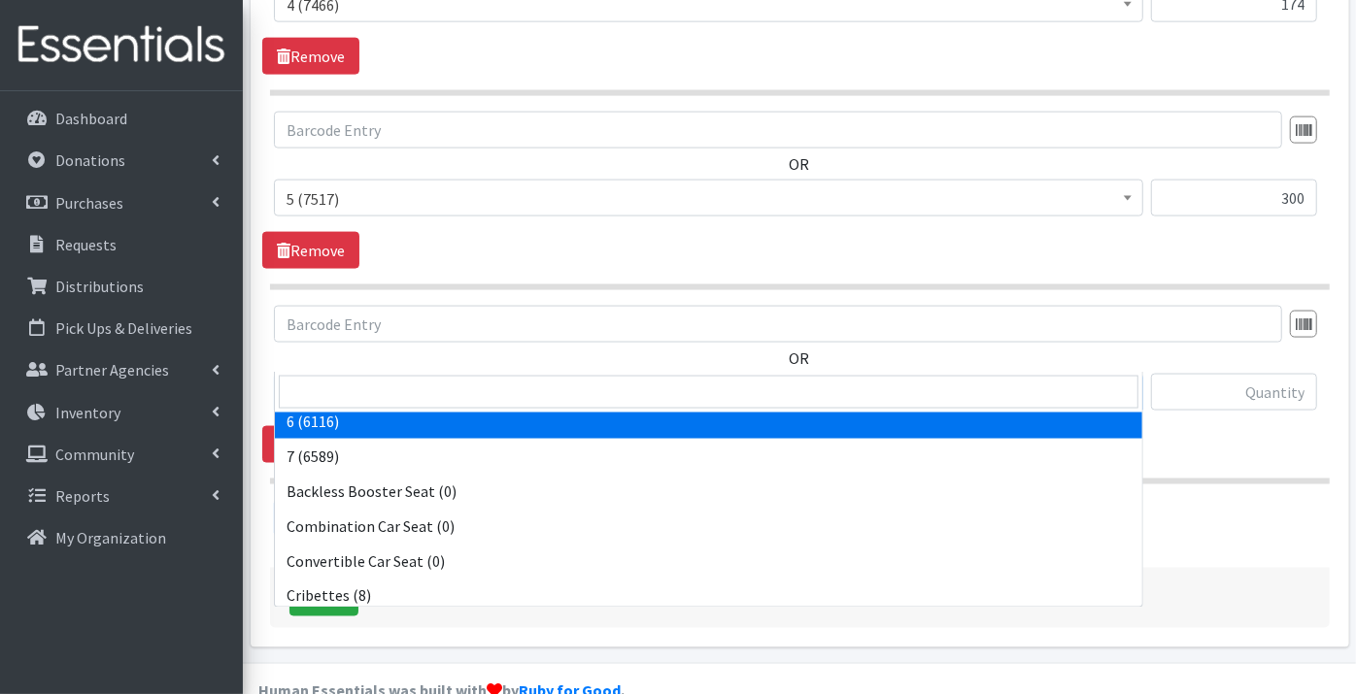
click at [317, 410] on span at bounding box center [708, 392] width 867 height 41
select select "9190"
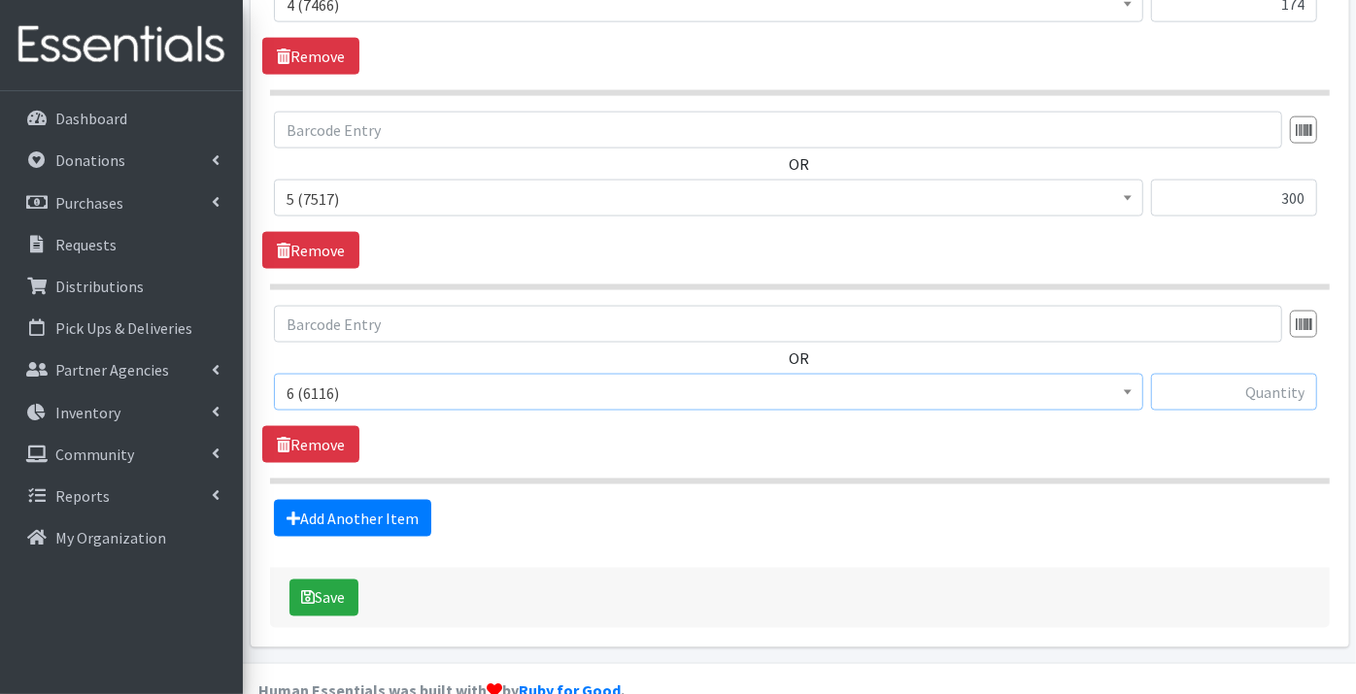
click at [1242, 374] on input "text" at bounding box center [1234, 392] width 166 height 37
type input "50"
click at [321, 500] on link "Add Another Item" at bounding box center [352, 518] width 157 height 37
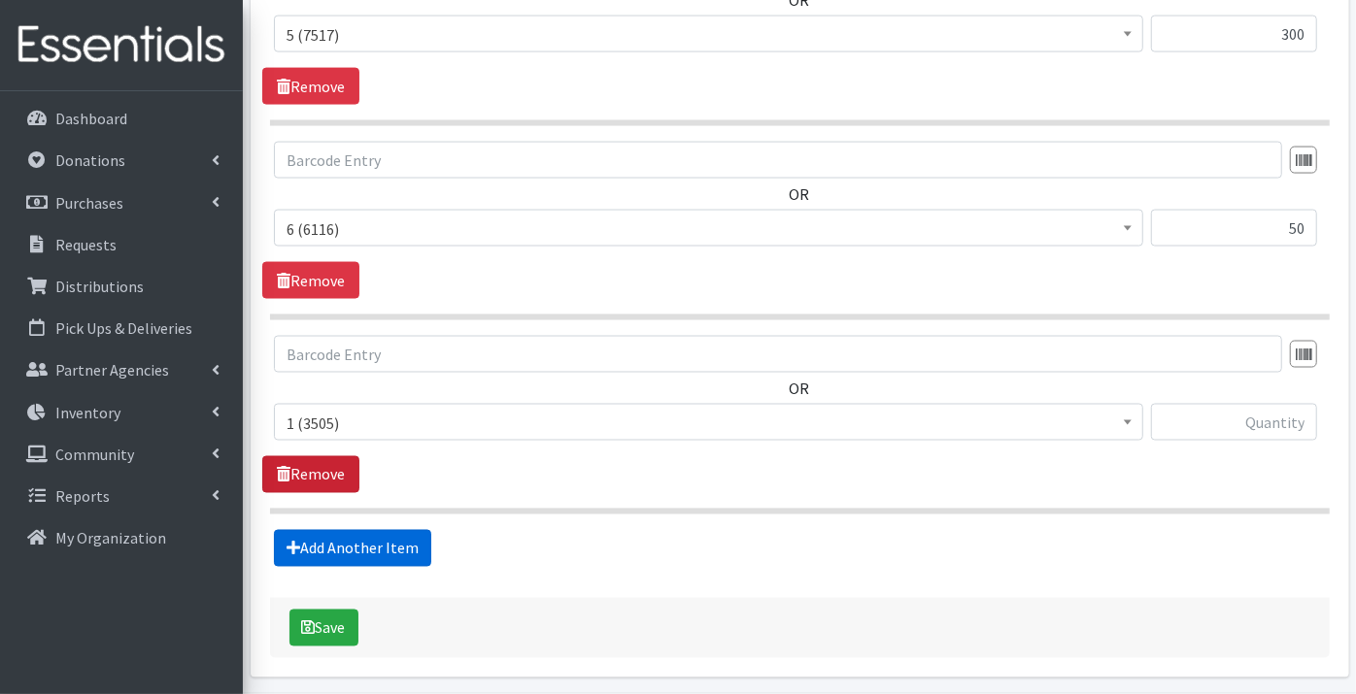
scroll to position [1885, 0]
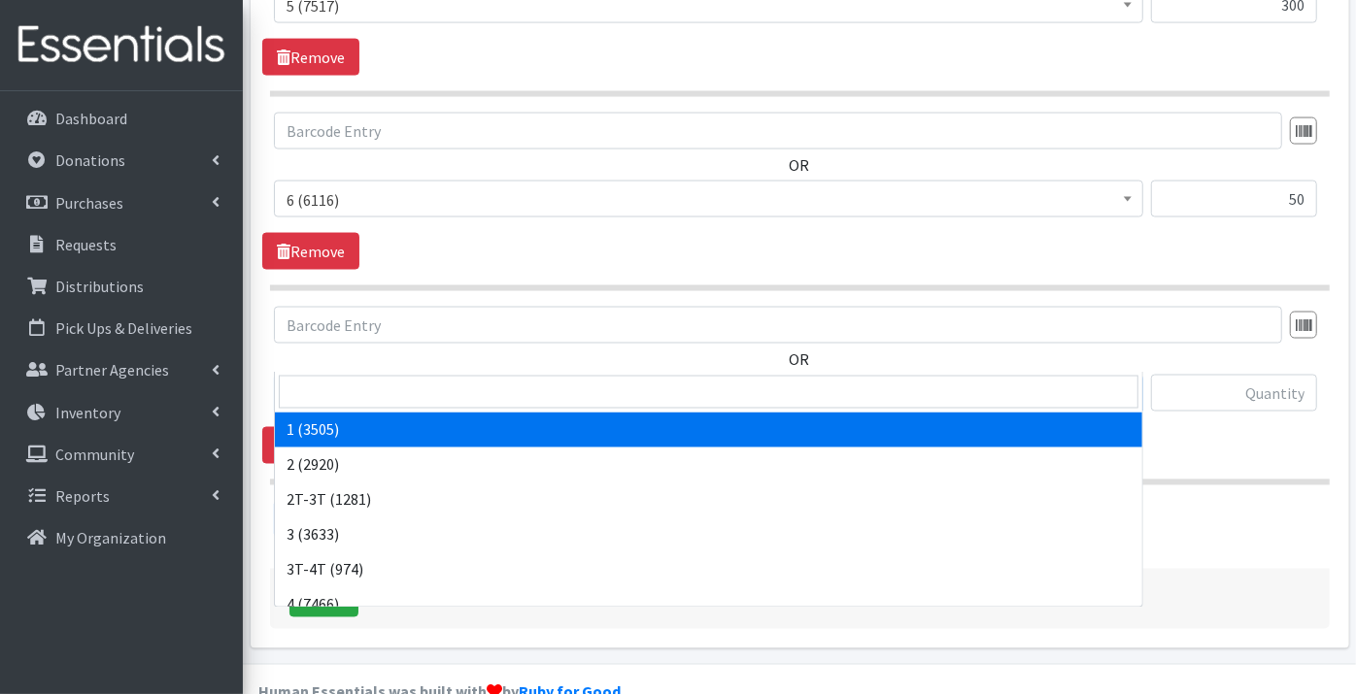
click at [329, 381] on span "1 (3505)" at bounding box center [709, 394] width 844 height 27
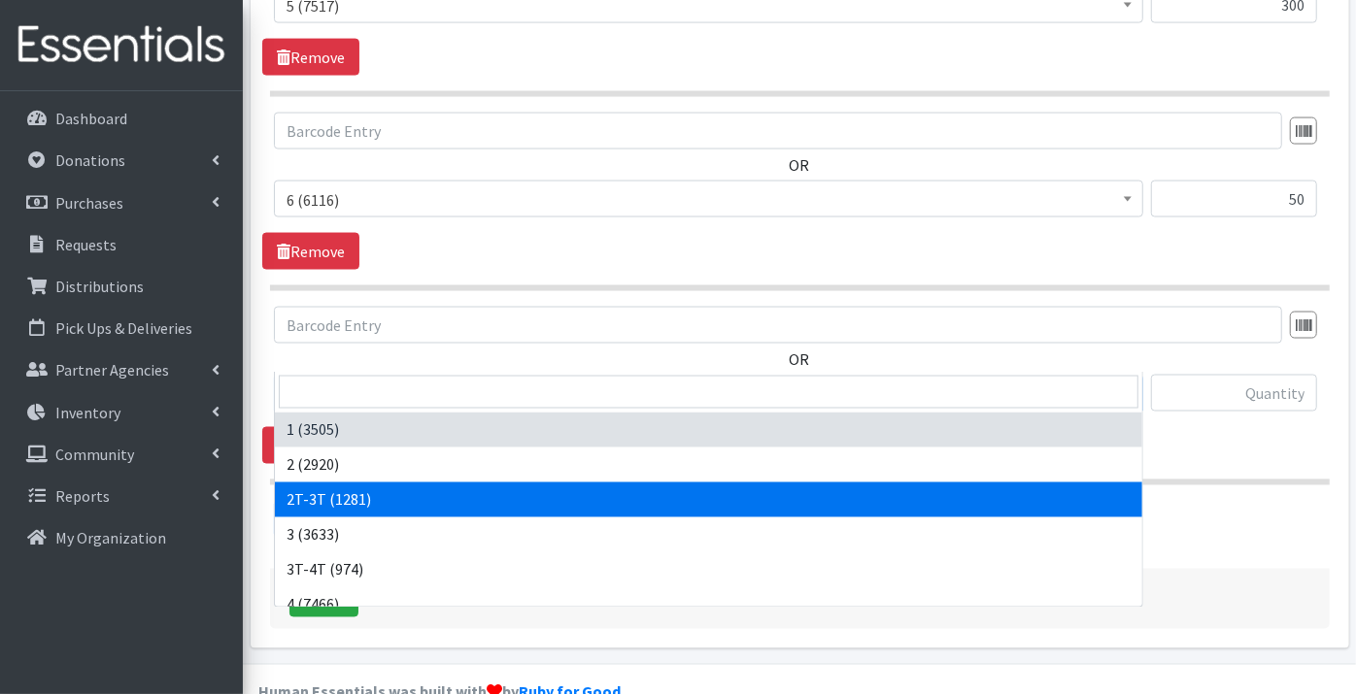
select select "11868"
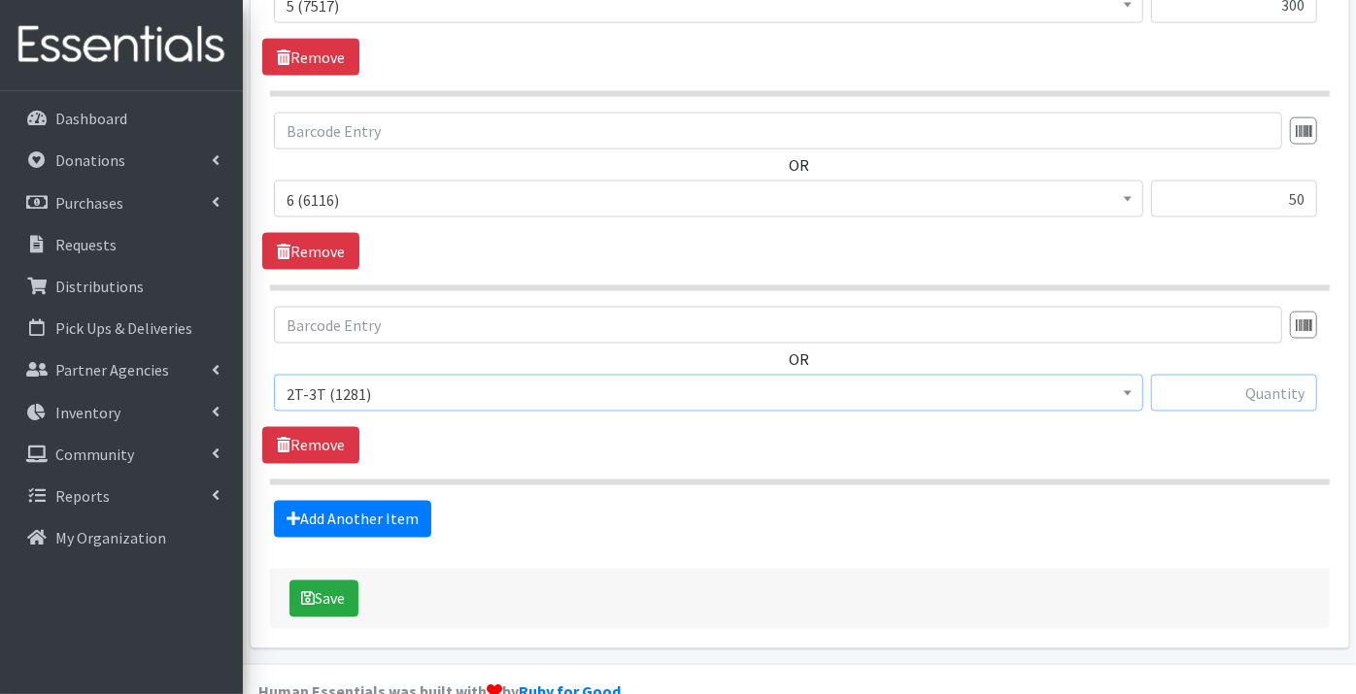
click at [1212, 375] on input "text" at bounding box center [1234, 393] width 166 height 37
type input "32"
click at [398, 501] on link "Add Another Item" at bounding box center [352, 519] width 157 height 37
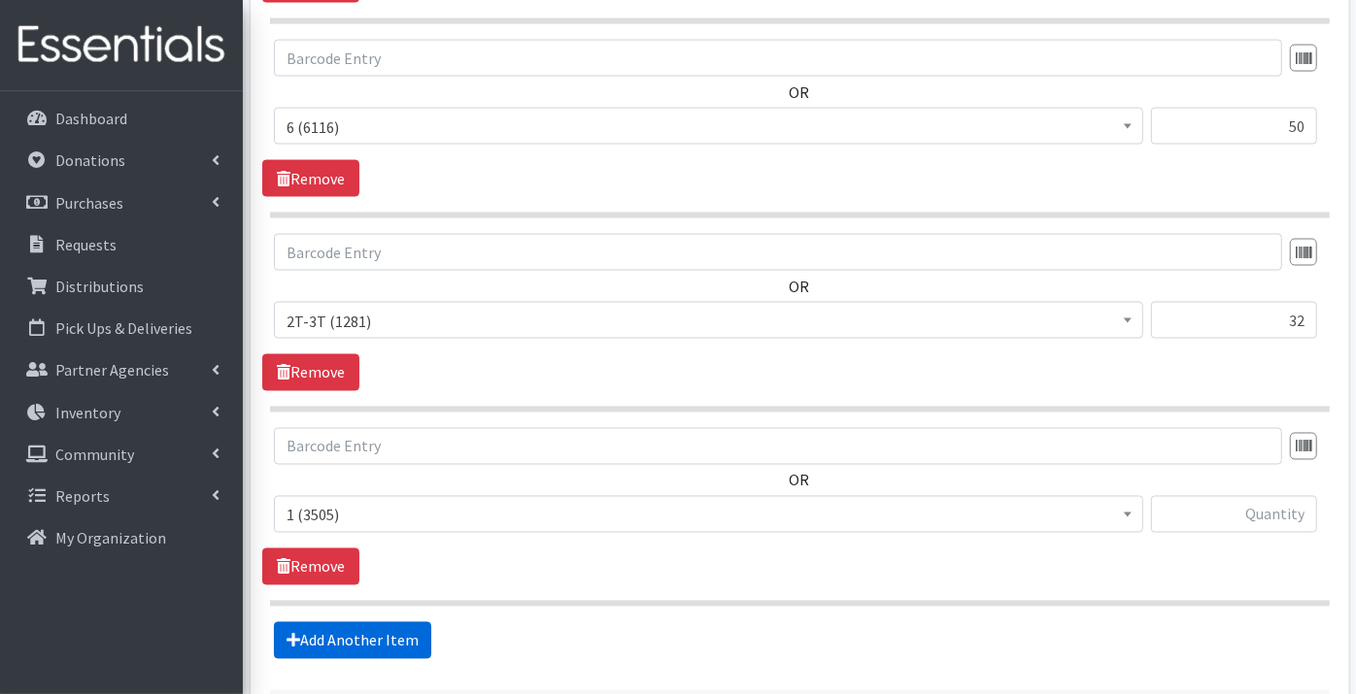
scroll to position [2079, 0]
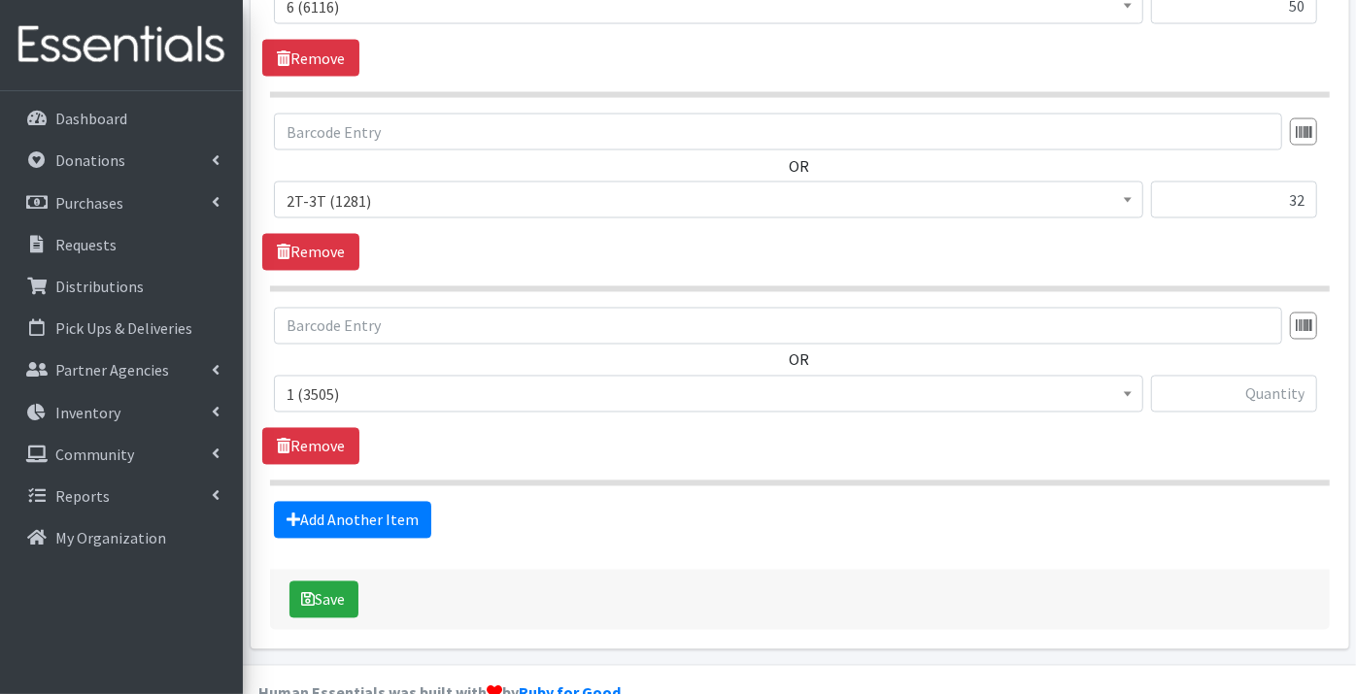
click at [338, 382] on span "1 (3505)" at bounding box center [709, 395] width 844 height 27
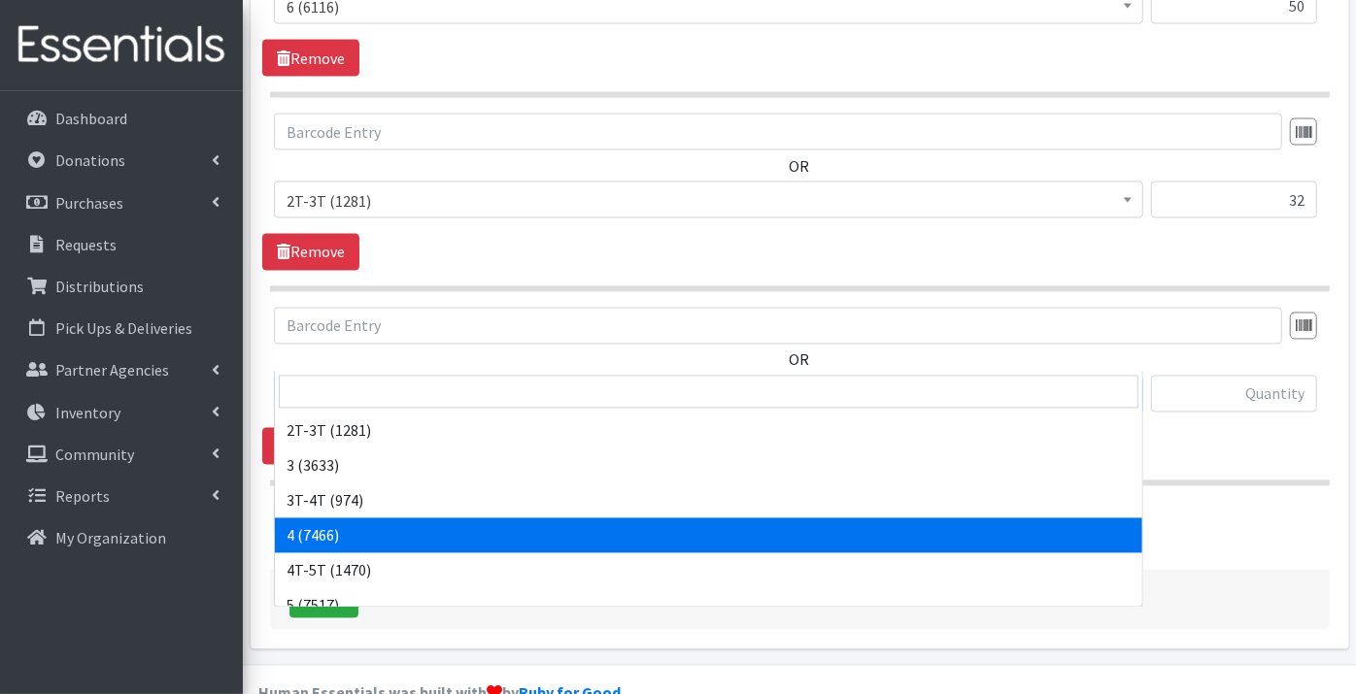
scroll to position [177, 0]
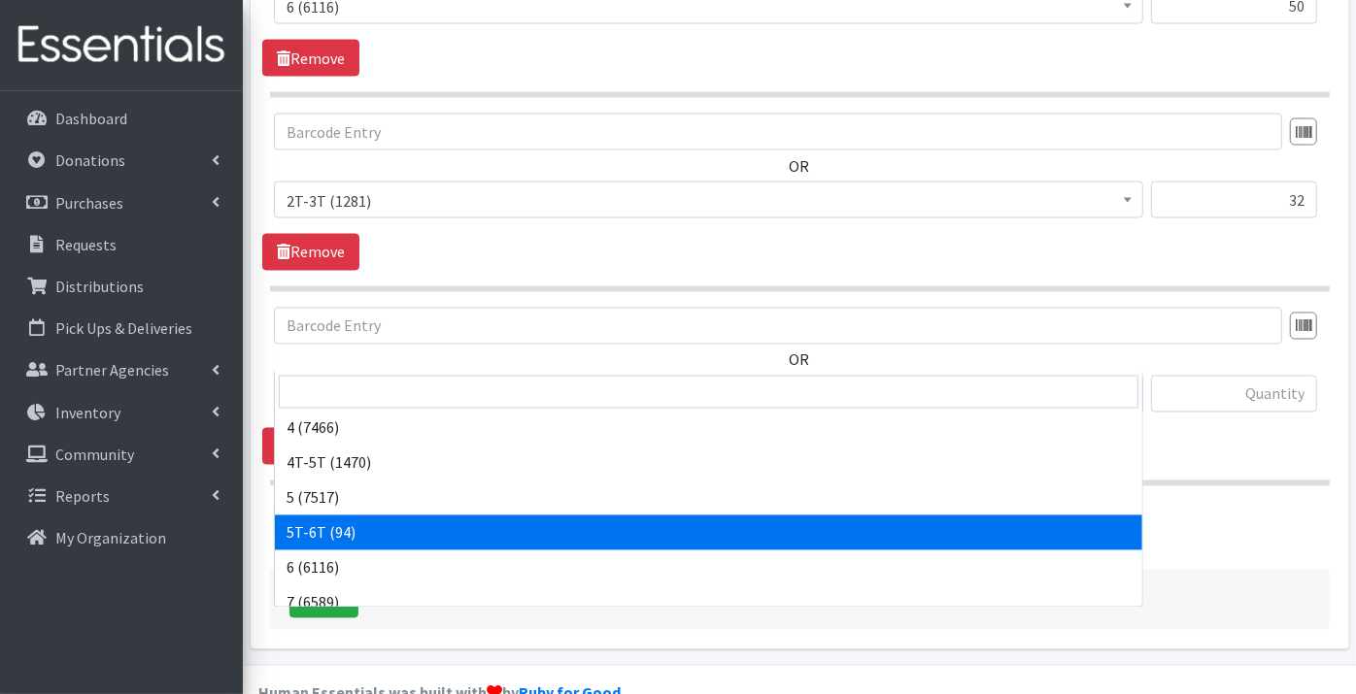
select select "14182"
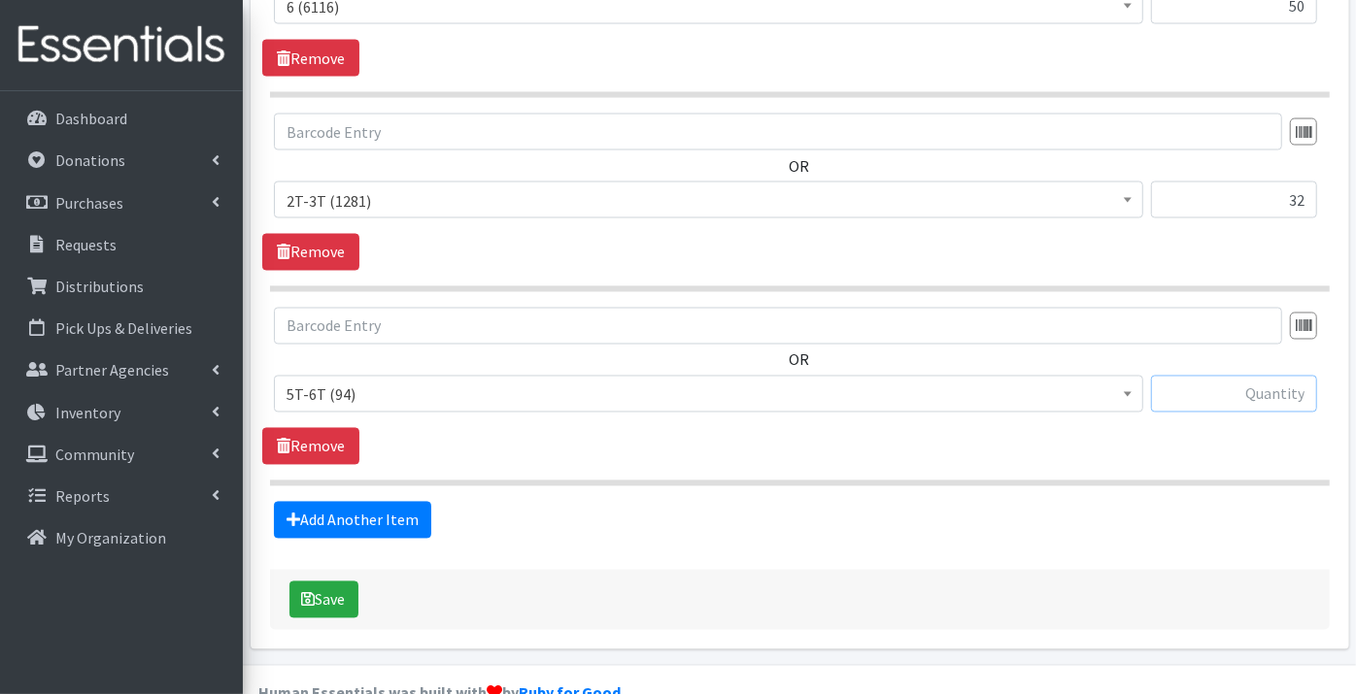
click at [1236, 376] on input "text" at bounding box center [1234, 394] width 166 height 37
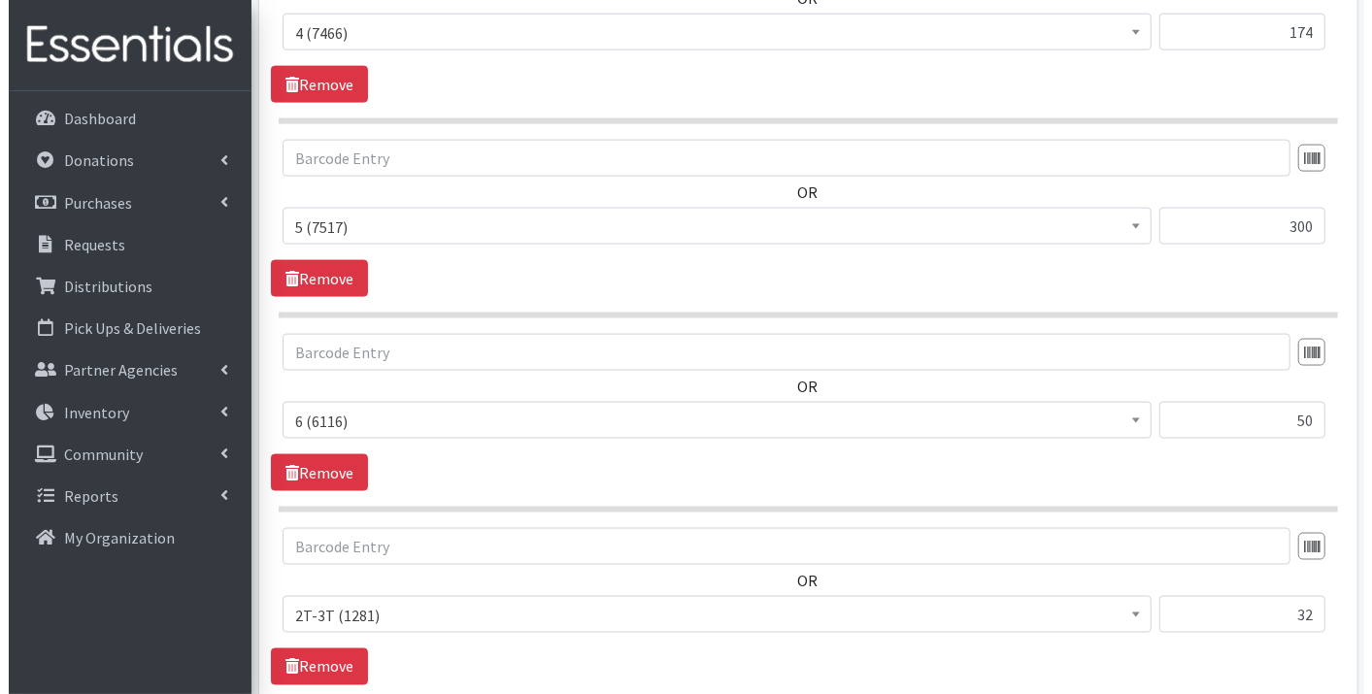
scroll to position [2079, 0]
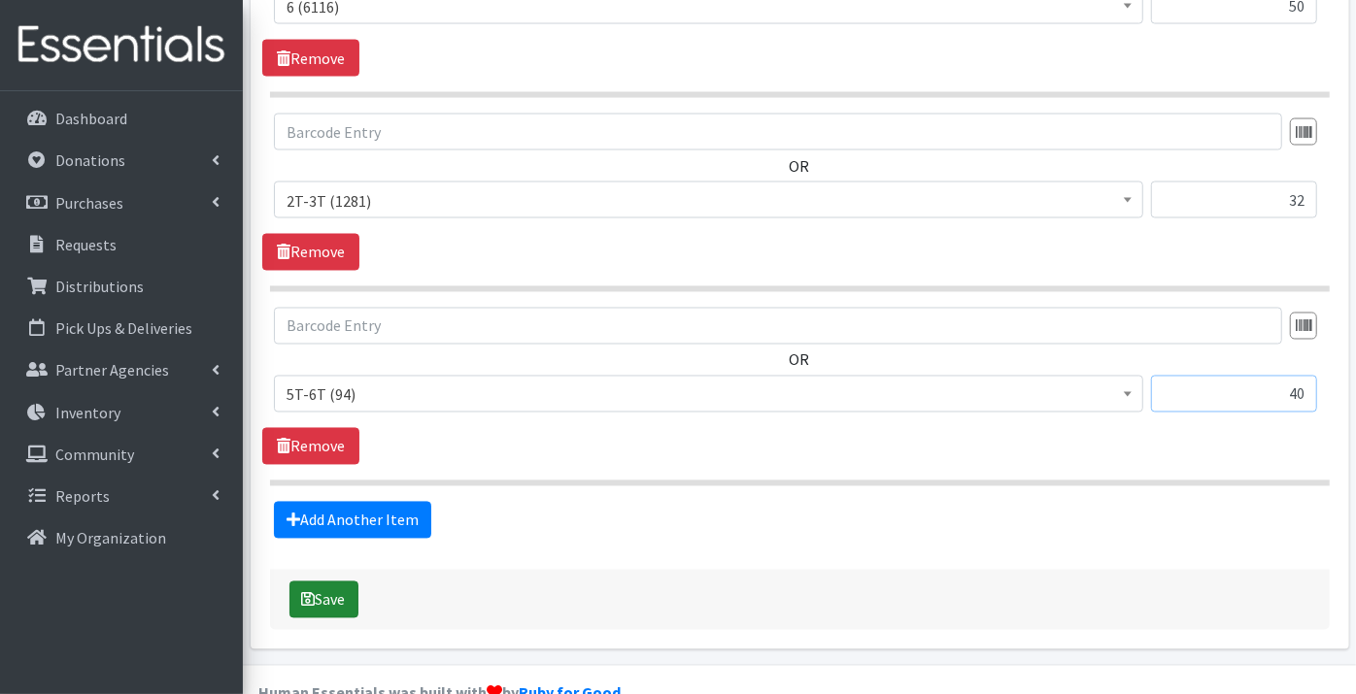
type input "40"
click at [338, 582] on button "Save" at bounding box center [323, 600] width 69 height 37
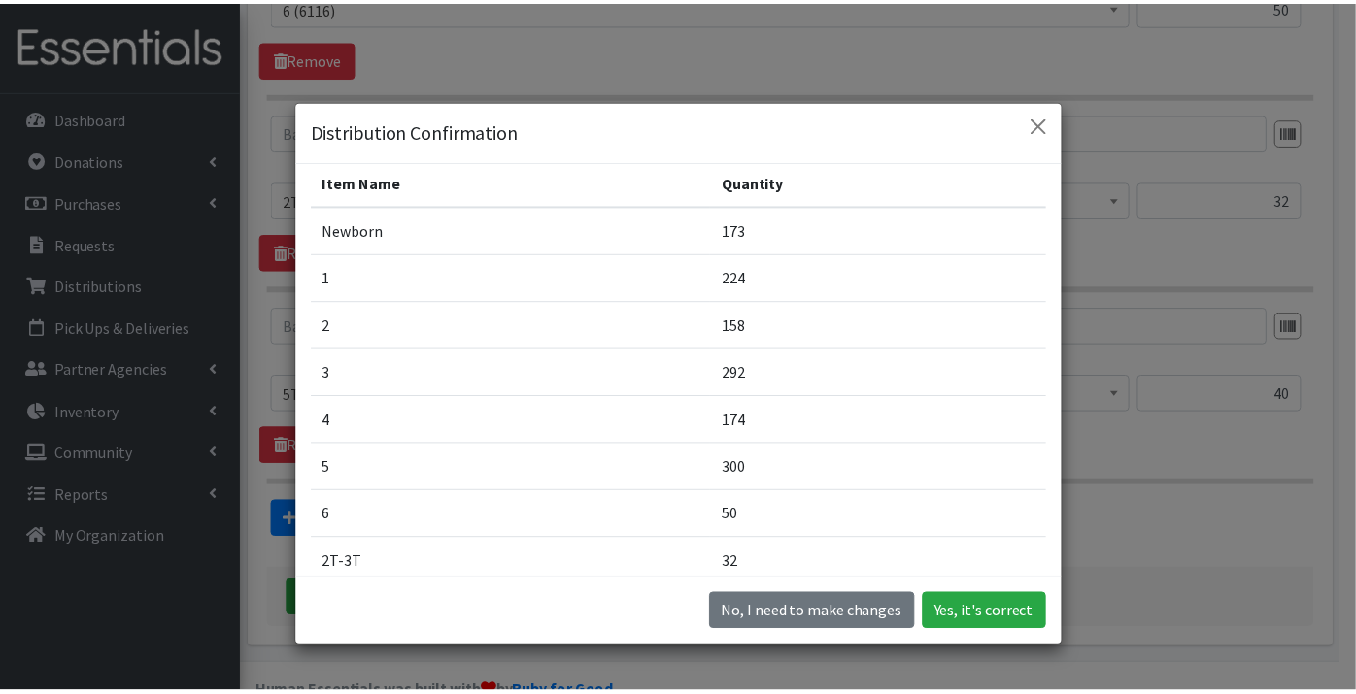
scroll to position [245, 0]
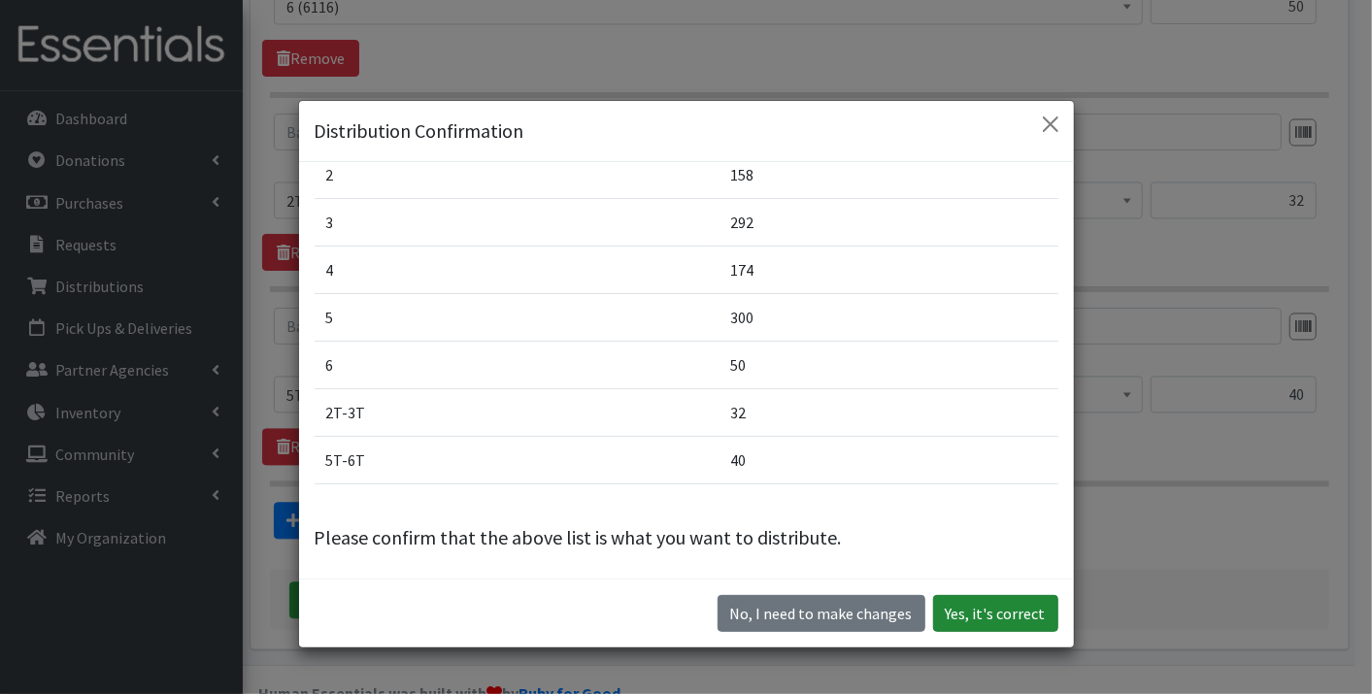
click at [982, 618] on button "Yes, it's correct" at bounding box center [995, 613] width 125 height 37
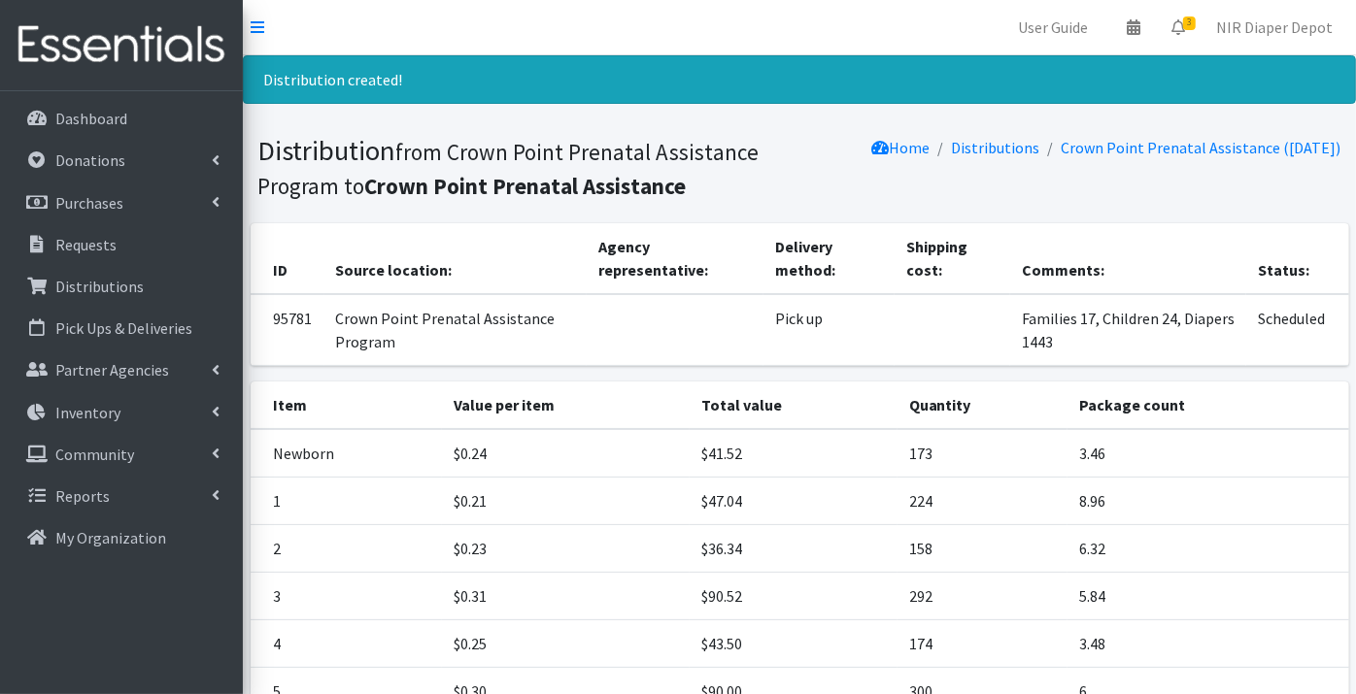
scroll to position [323, 0]
